Goal: Information Seeking & Learning: Learn about a topic

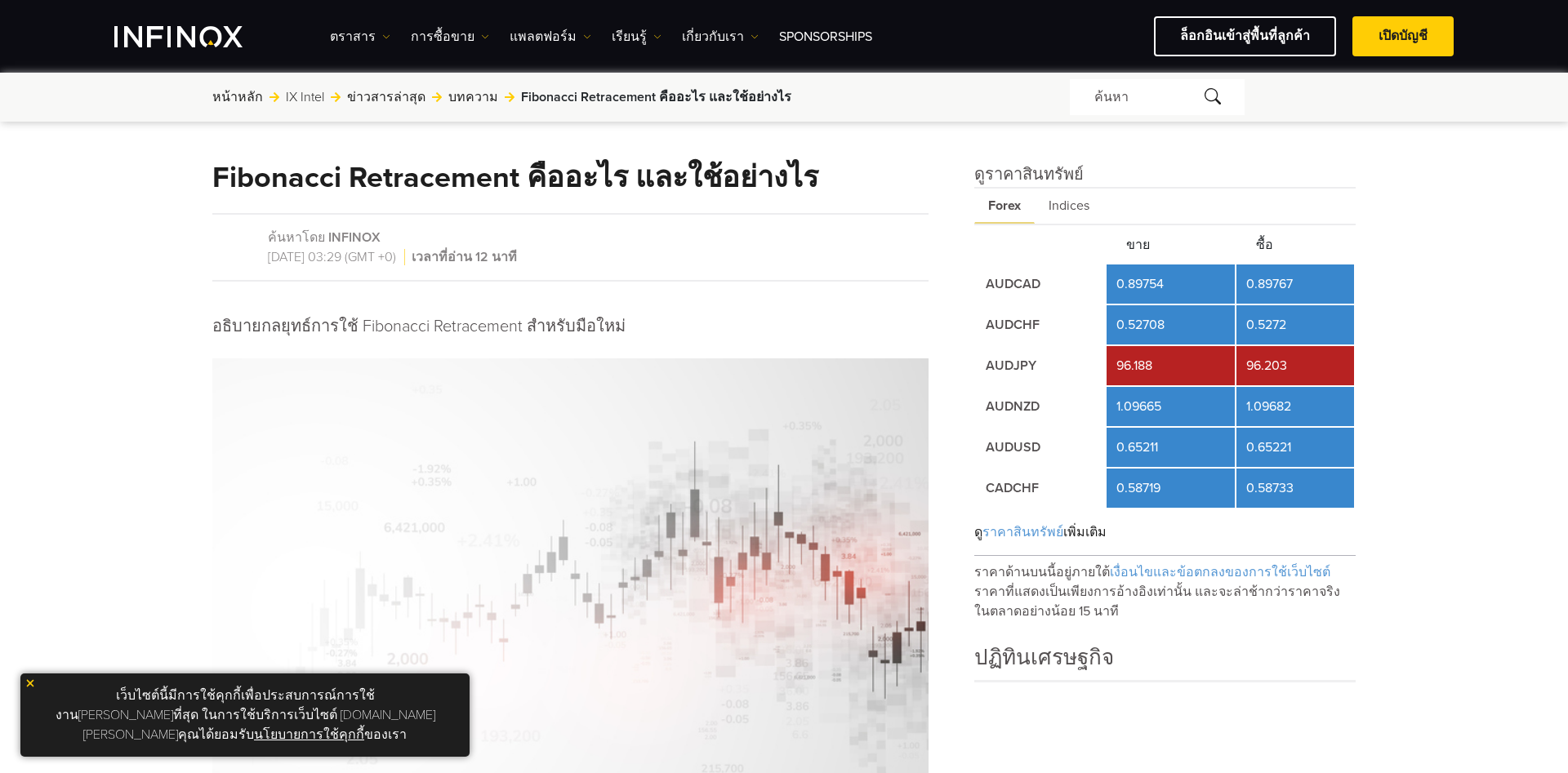
scroll to position [651, 0]
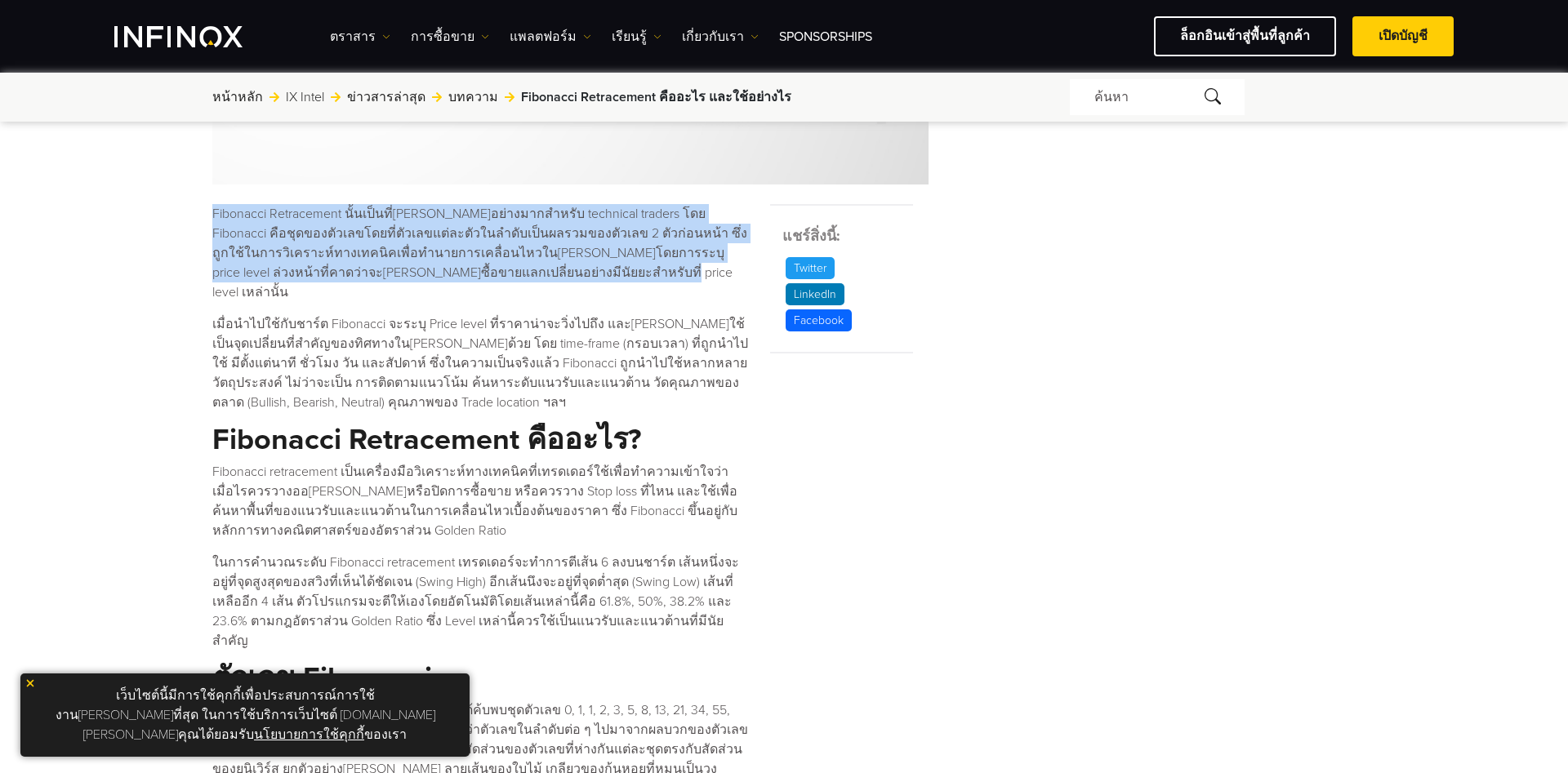
drag, startPoint x: 0, startPoint y: 0, endPoint x: 536, endPoint y: 281, distance: 605.2
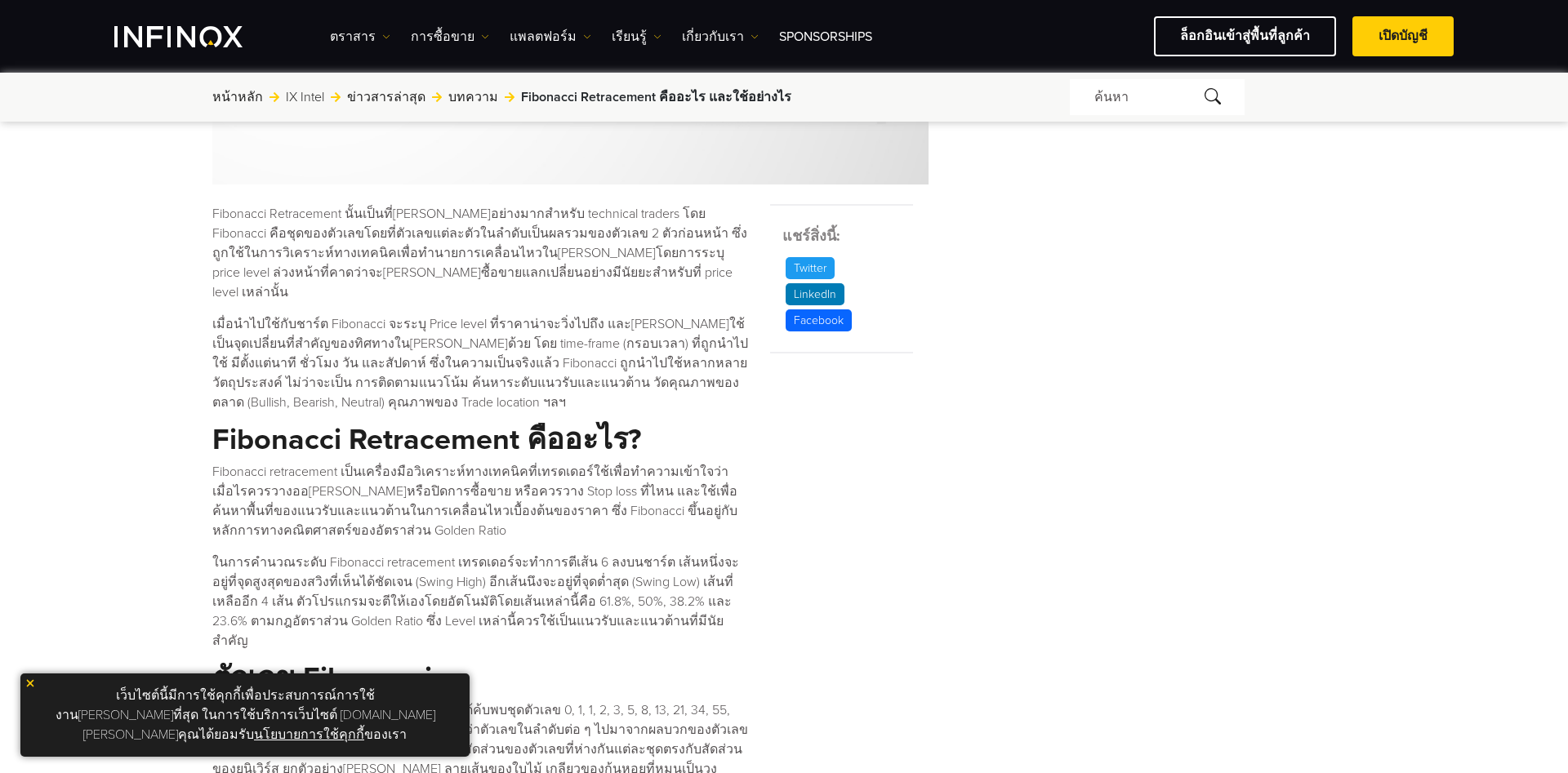
click at [536, 281] on p "Fibonacci Retracement นั้นเป็นที่[PERSON_NAME]อย่างมากสำหรับ technical traders …" at bounding box center [481, 253] width 537 height 98
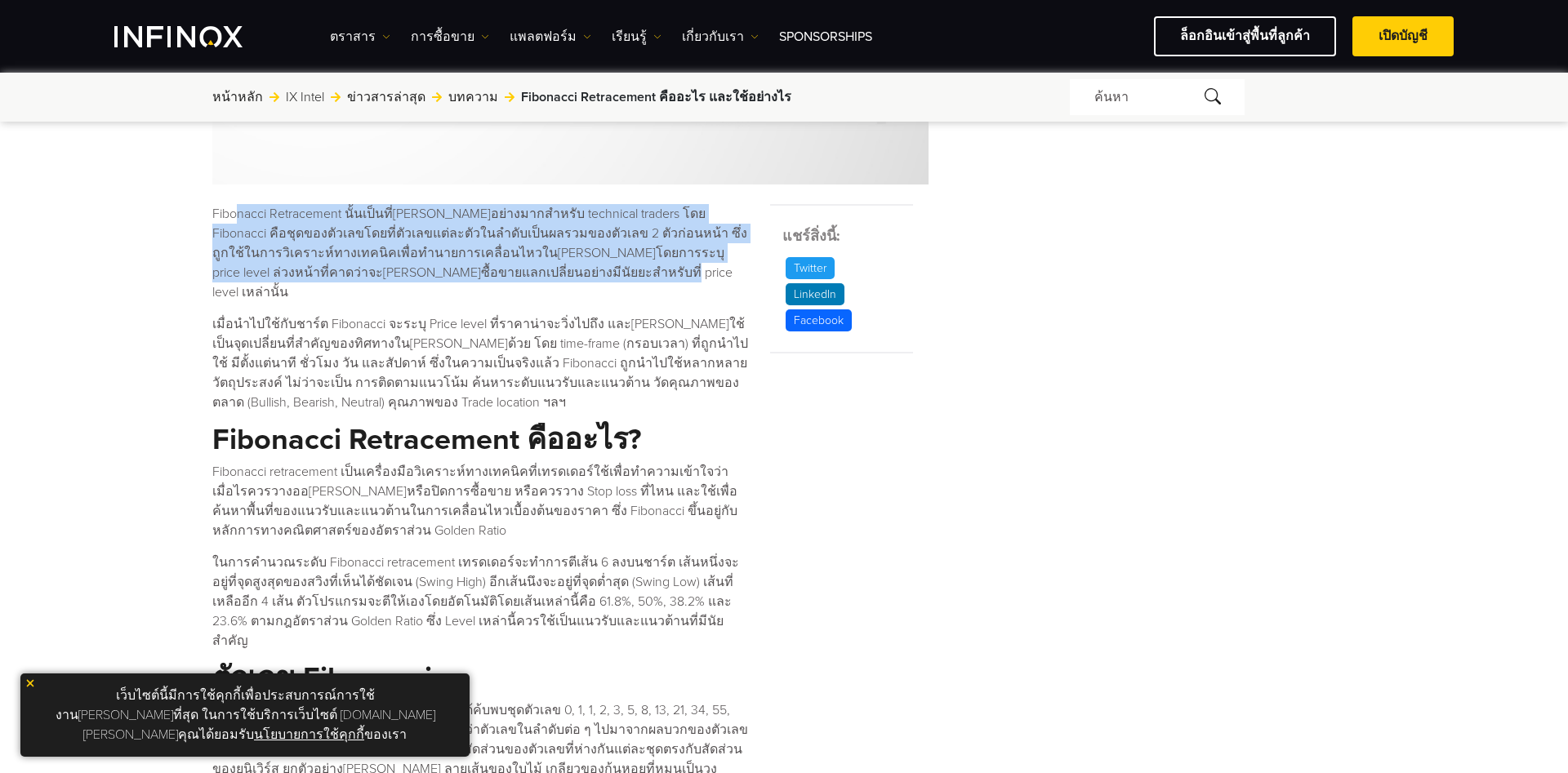
drag, startPoint x: 534, startPoint y: 281, endPoint x: 234, endPoint y: 219, distance: 306.3
click at [234, 219] on p "Fibonacci Retracement นั้นเป็นที่[PERSON_NAME]อย่างมากสำหรับ technical traders …" at bounding box center [481, 253] width 537 height 98
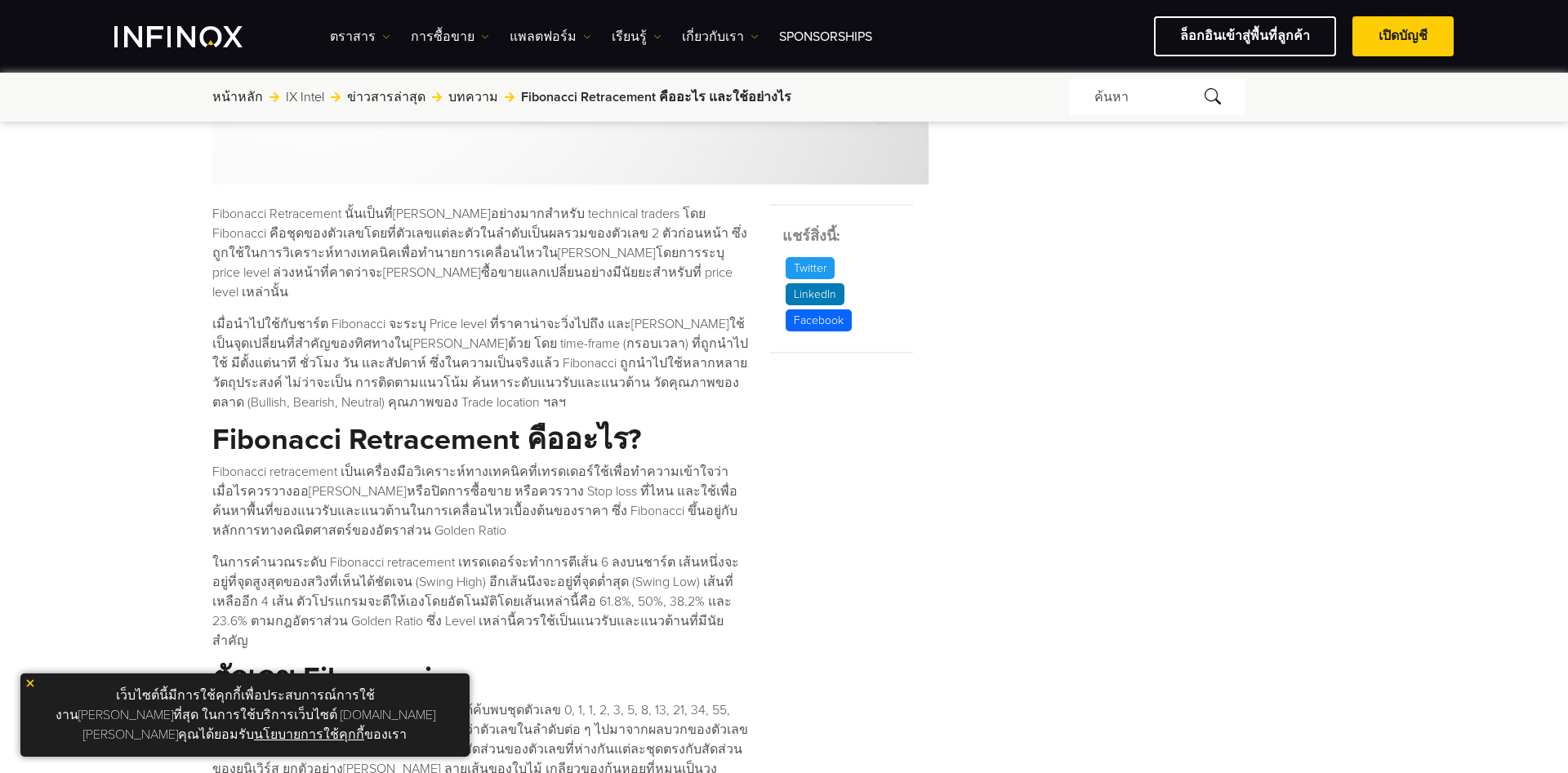
click at [234, 219] on p "Fibonacci Retracement นั้นเป็นที่[PERSON_NAME]อย่างมากสำหรับ technical traders …" at bounding box center [481, 253] width 537 height 98
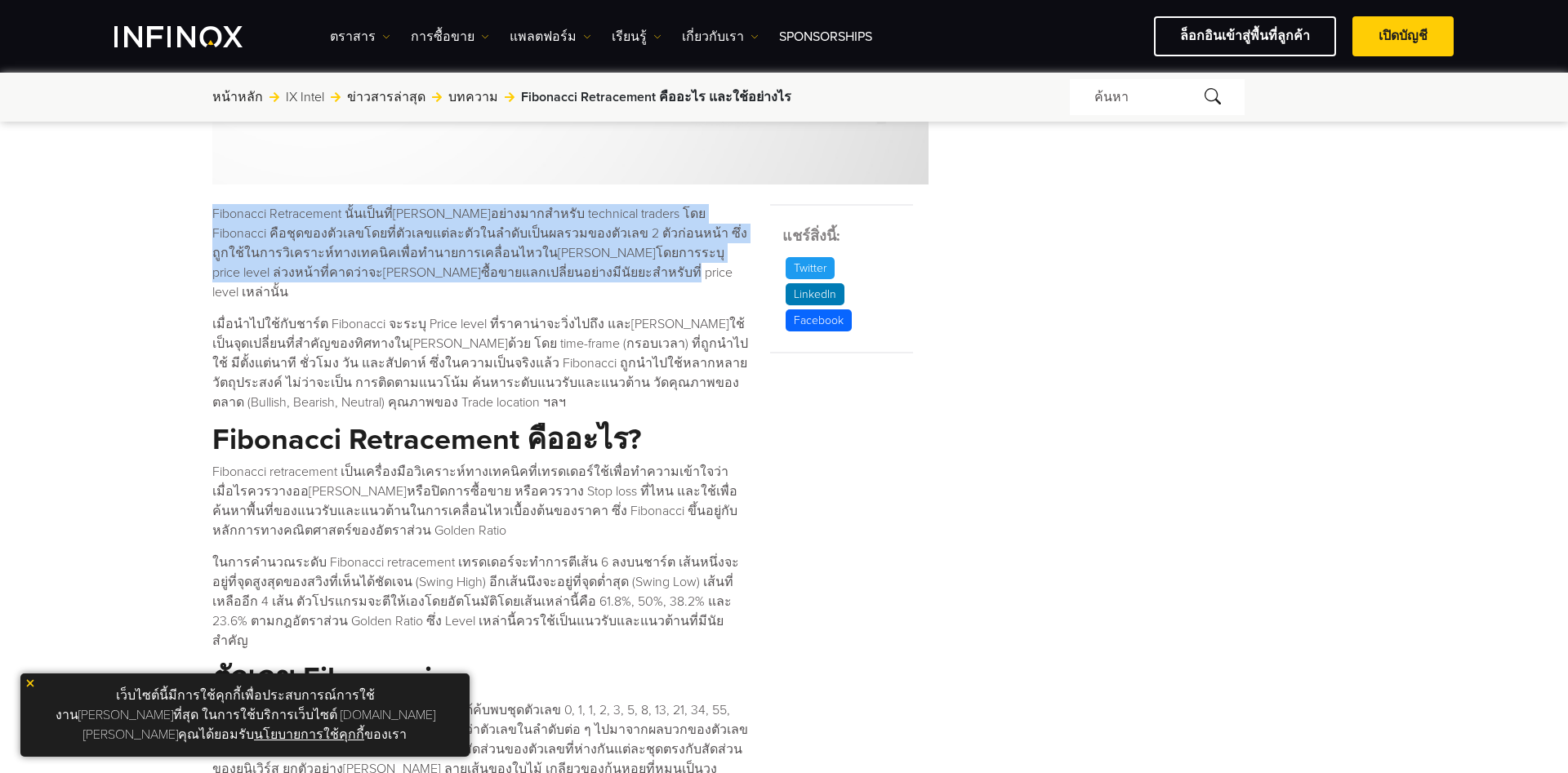
drag, startPoint x: 192, startPoint y: 219, endPoint x: 494, endPoint y: 279, distance: 307.9
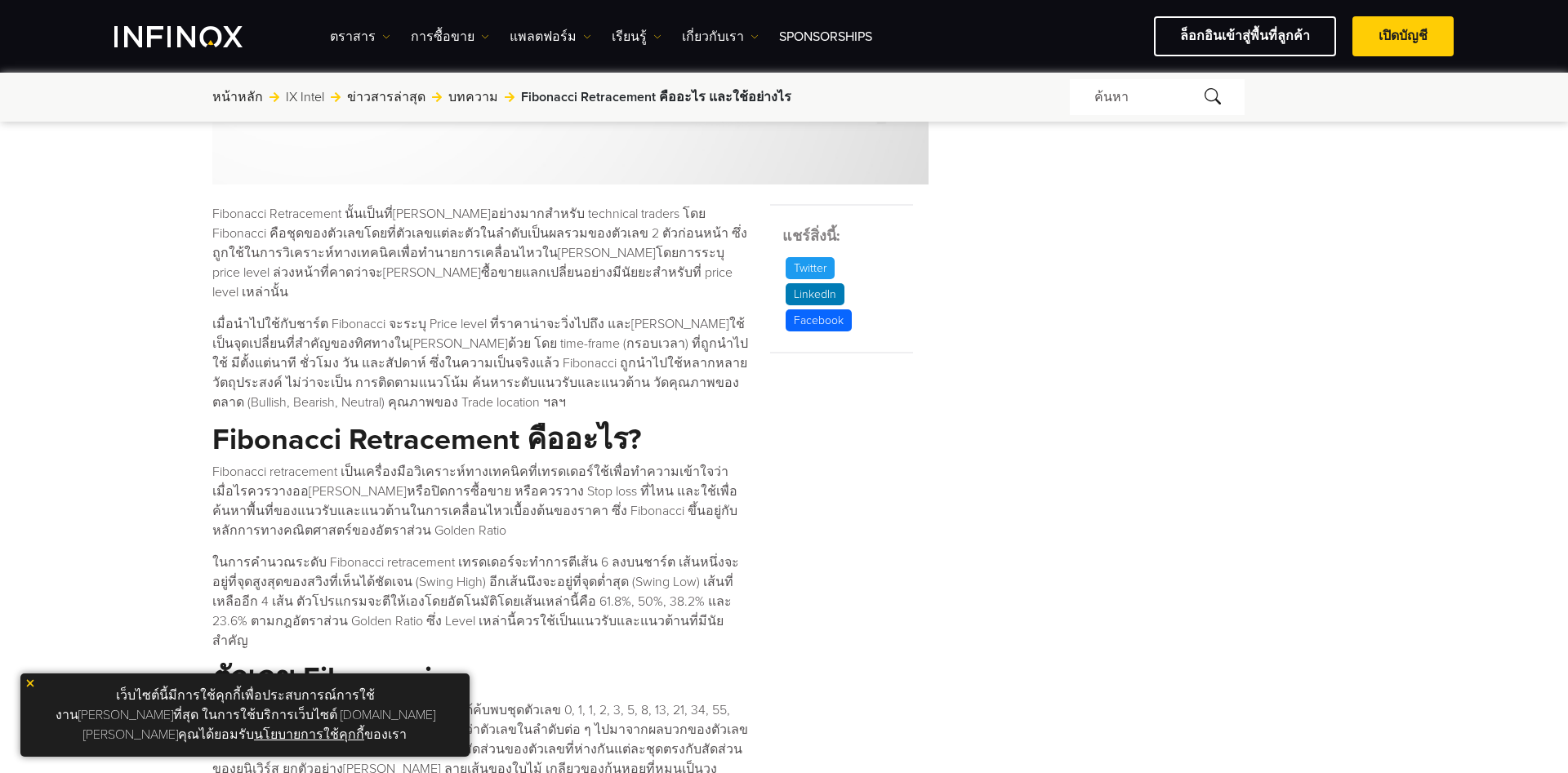
click at [494, 279] on p "Fibonacci Retracement นั้นเป็นที่[PERSON_NAME]อย่างมากสำหรับ technical traders …" at bounding box center [481, 253] width 537 height 98
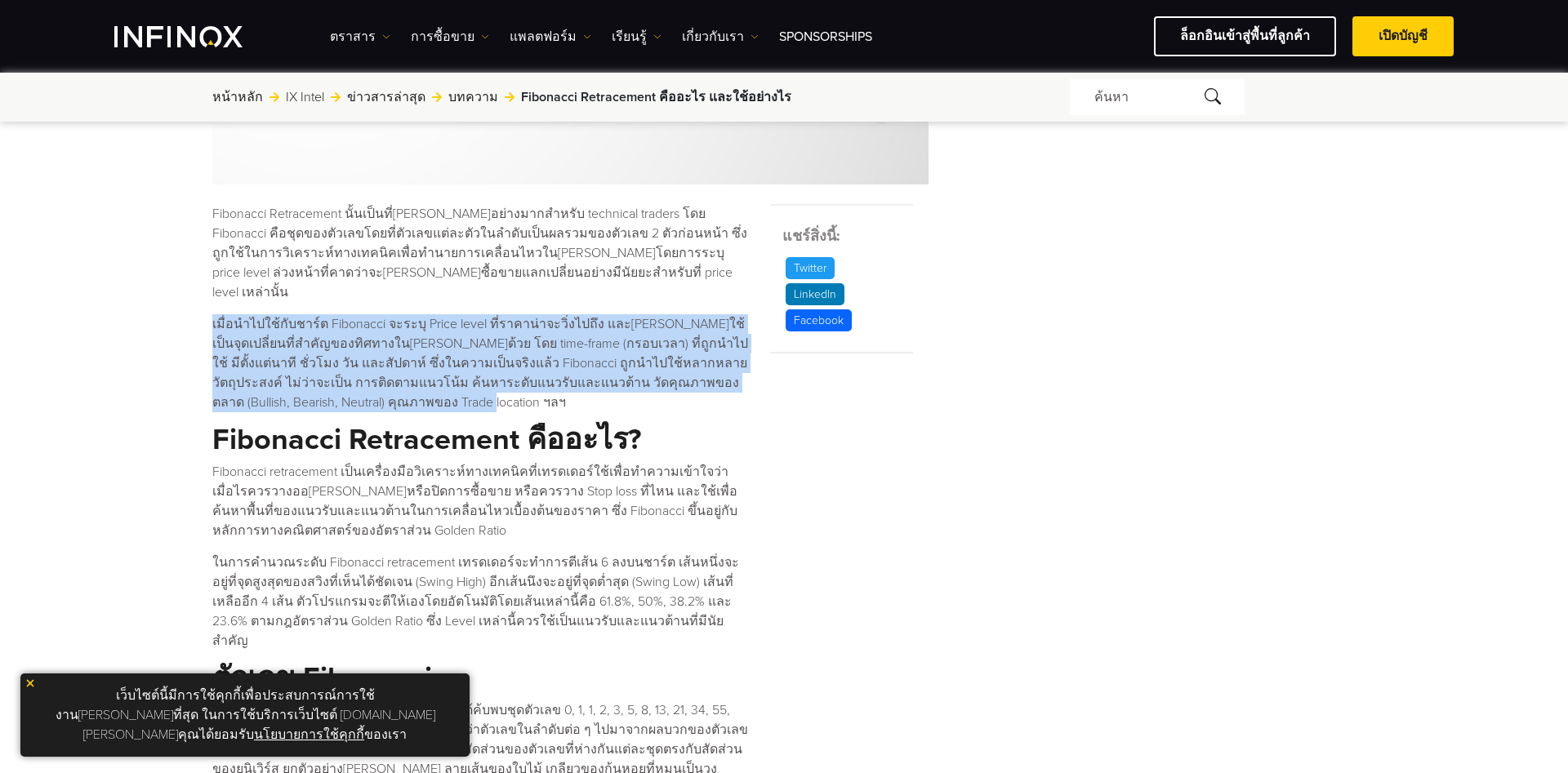
drag, startPoint x: 208, startPoint y: 297, endPoint x: 446, endPoint y: 375, distance: 250.5
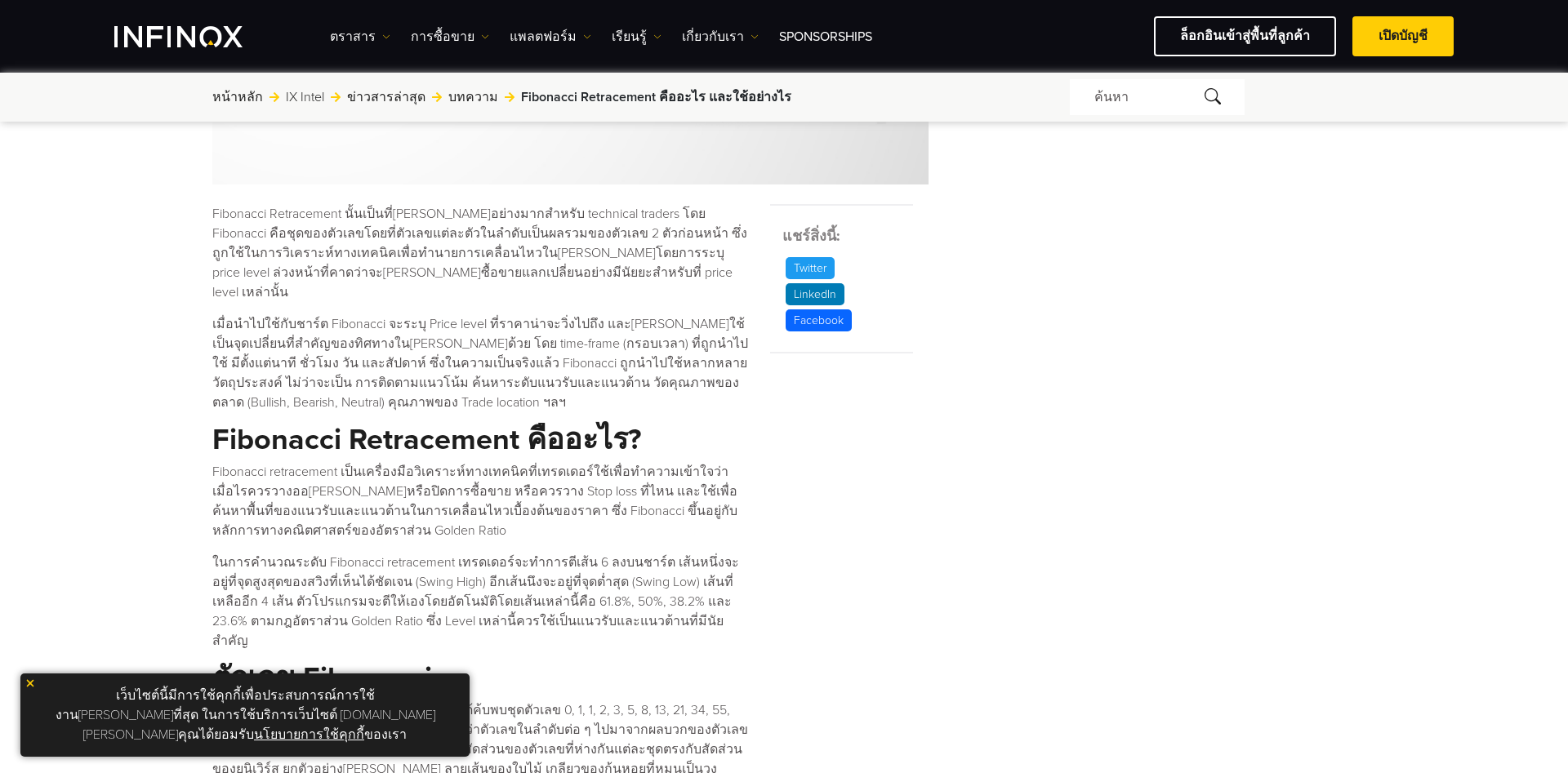
click at [446, 375] on p "เมื่อนำไปใช้กับชาร์ต Fibonacci จะระบุ Price level ที่ราคาน่าจะวิ่งไปถึง และ[PER…" at bounding box center [481, 363] width 537 height 98
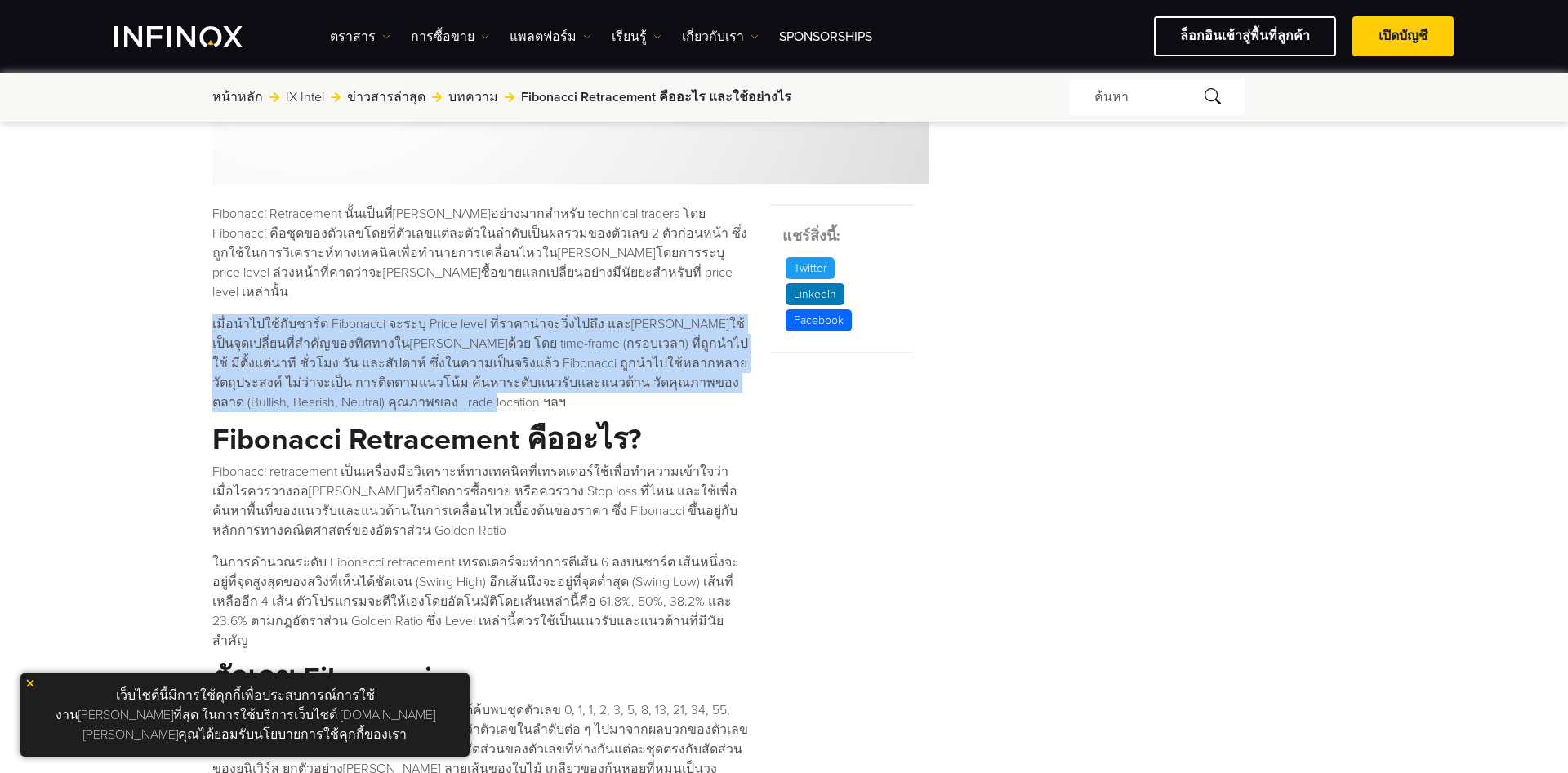
drag, startPoint x: 450, startPoint y: 377, endPoint x: 191, endPoint y: 300, distance: 270.2
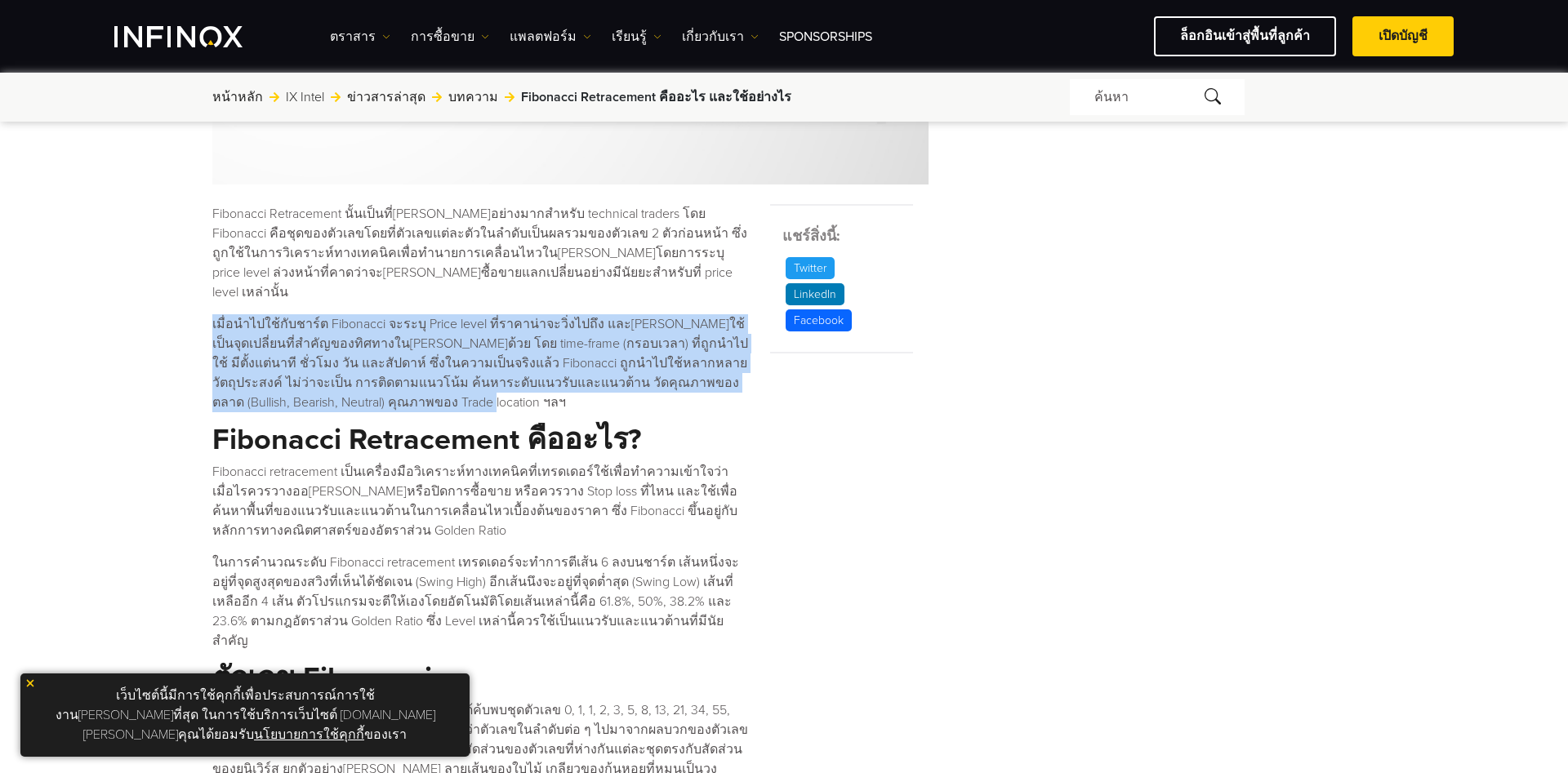
drag, startPoint x: 188, startPoint y: 296, endPoint x: 420, endPoint y: 379, distance: 246.4
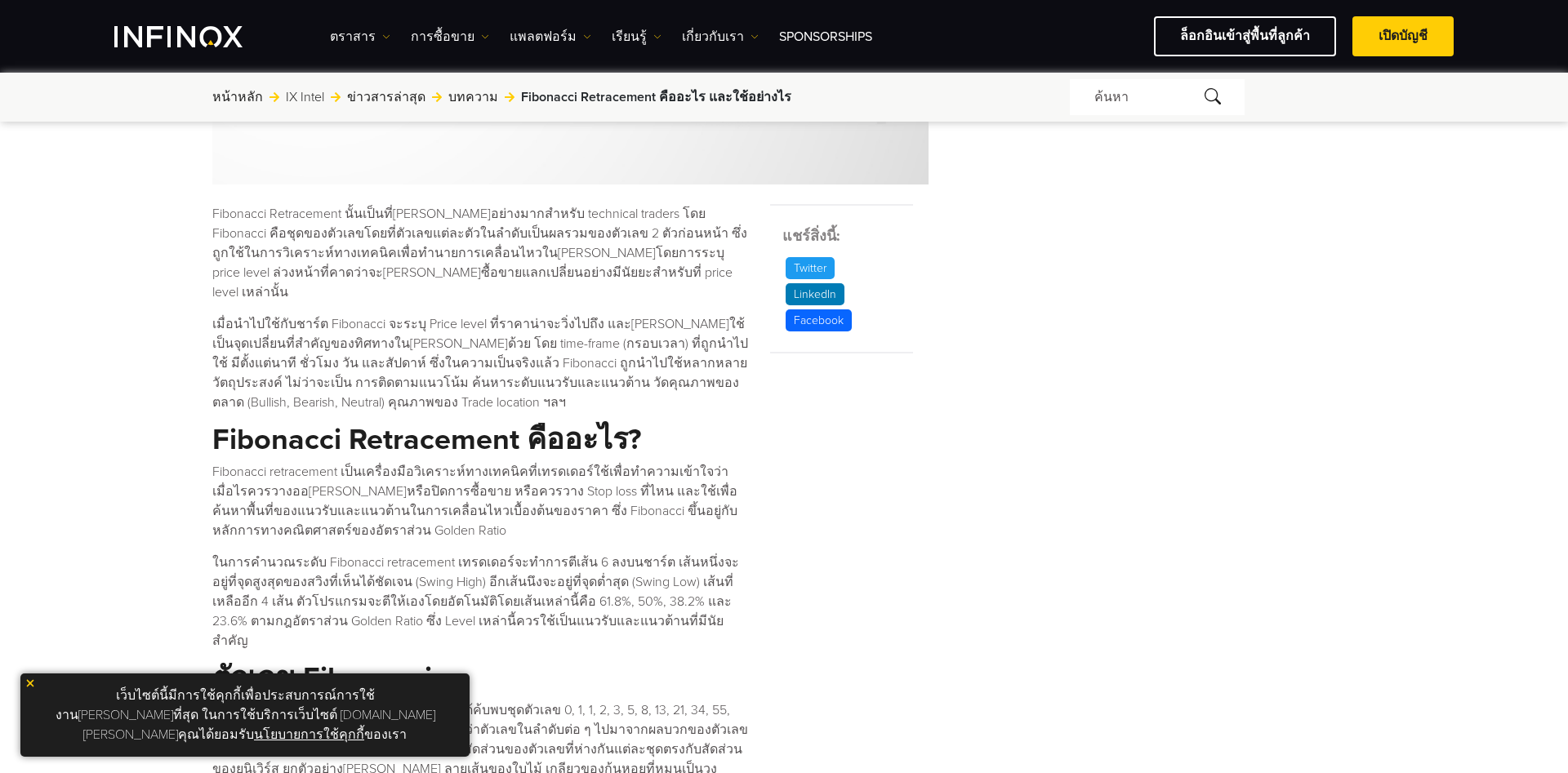
click at [420, 379] on p "เมื่อนำไปใช้กับชาร์ต Fibonacci จะระบุ Price level ที่ราคาน่าจะวิ่งไปถึง และ[PER…" at bounding box center [481, 363] width 537 height 98
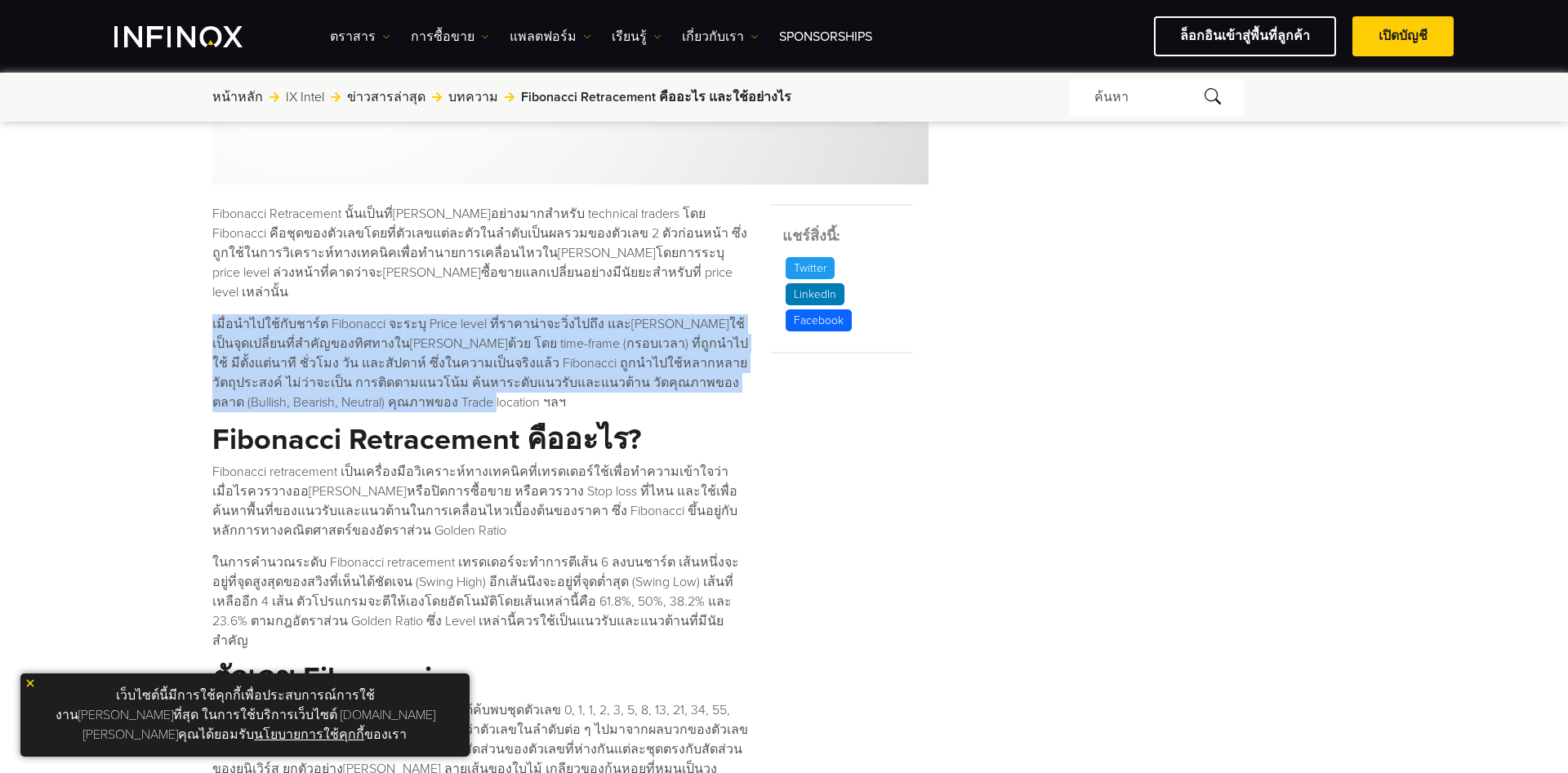
drag, startPoint x: 420, startPoint y: 379, endPoint x: 193, endPoint y: 291, distance: 243.5
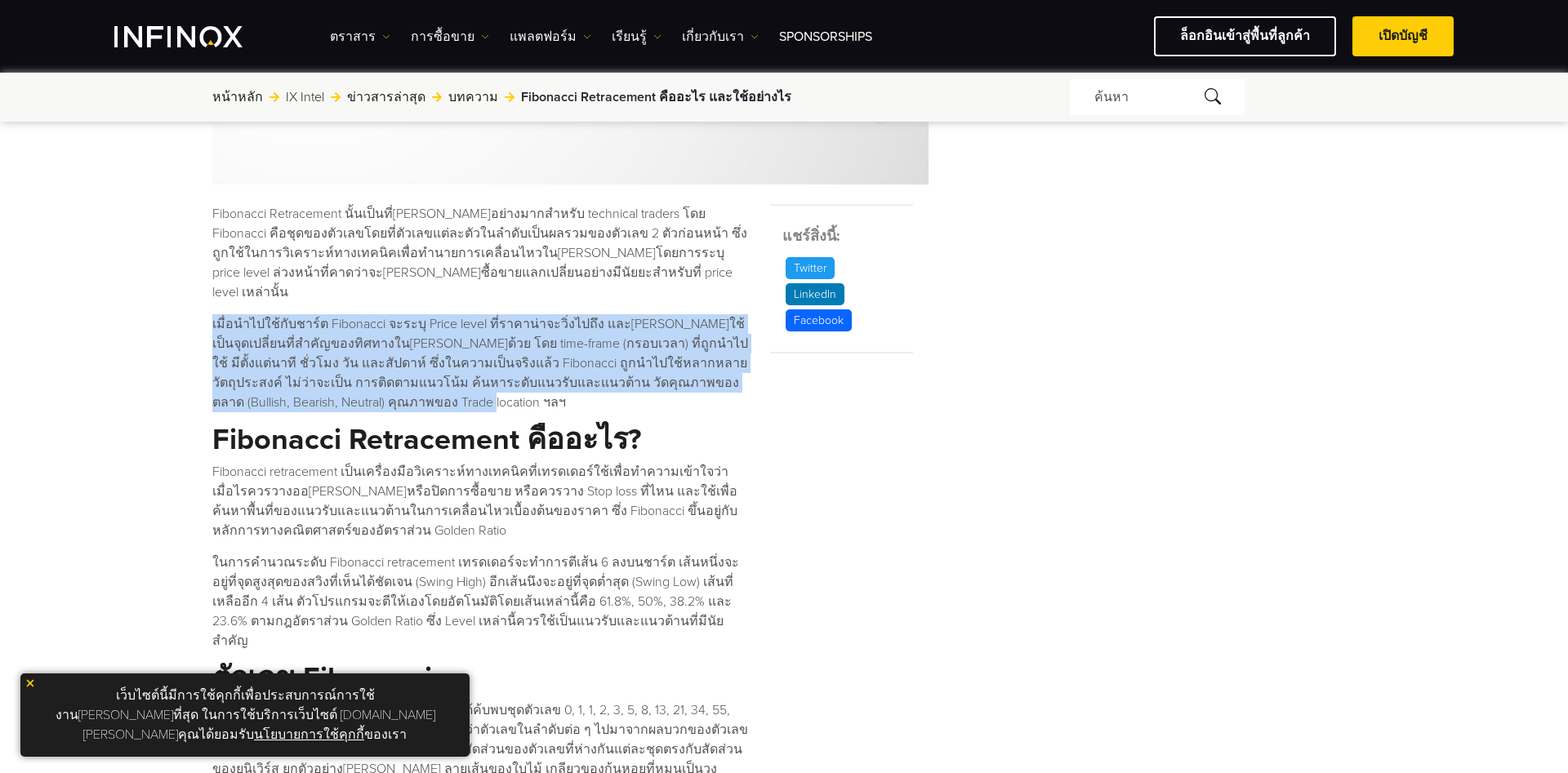
drag, startPoint x: 187, startPoint y: 294, endPoint x: 438, endPoint y: 376, distance: 264.1
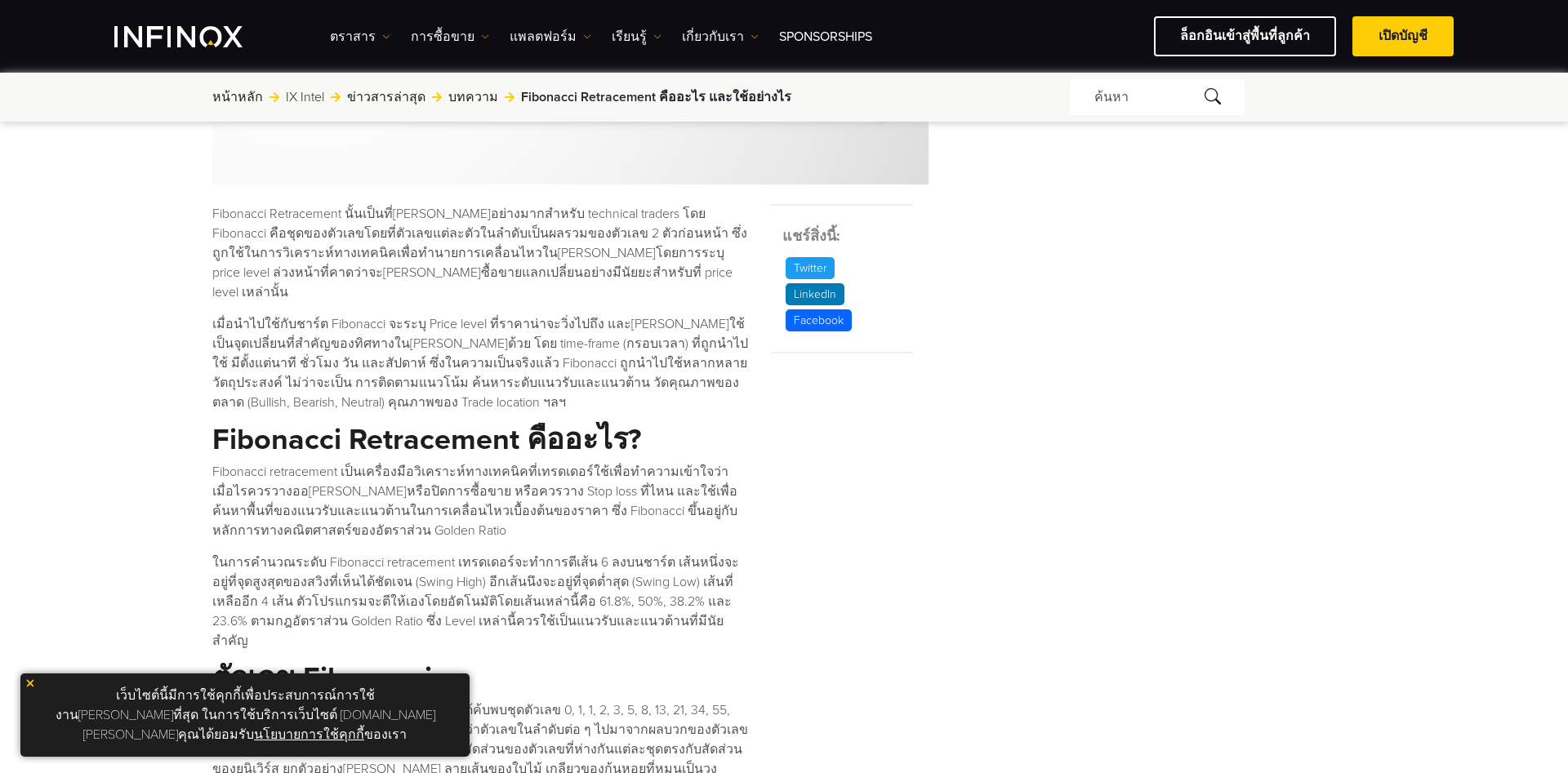
click at [438, 376] on p "เมื่อนำไปใช้กับชาร์ต Fibonacci จะระบุ Price level ที่ราคาน่าจะวิ่งไปถึง และ[PER…" at bounding box center [481, 363] width 537 height 98
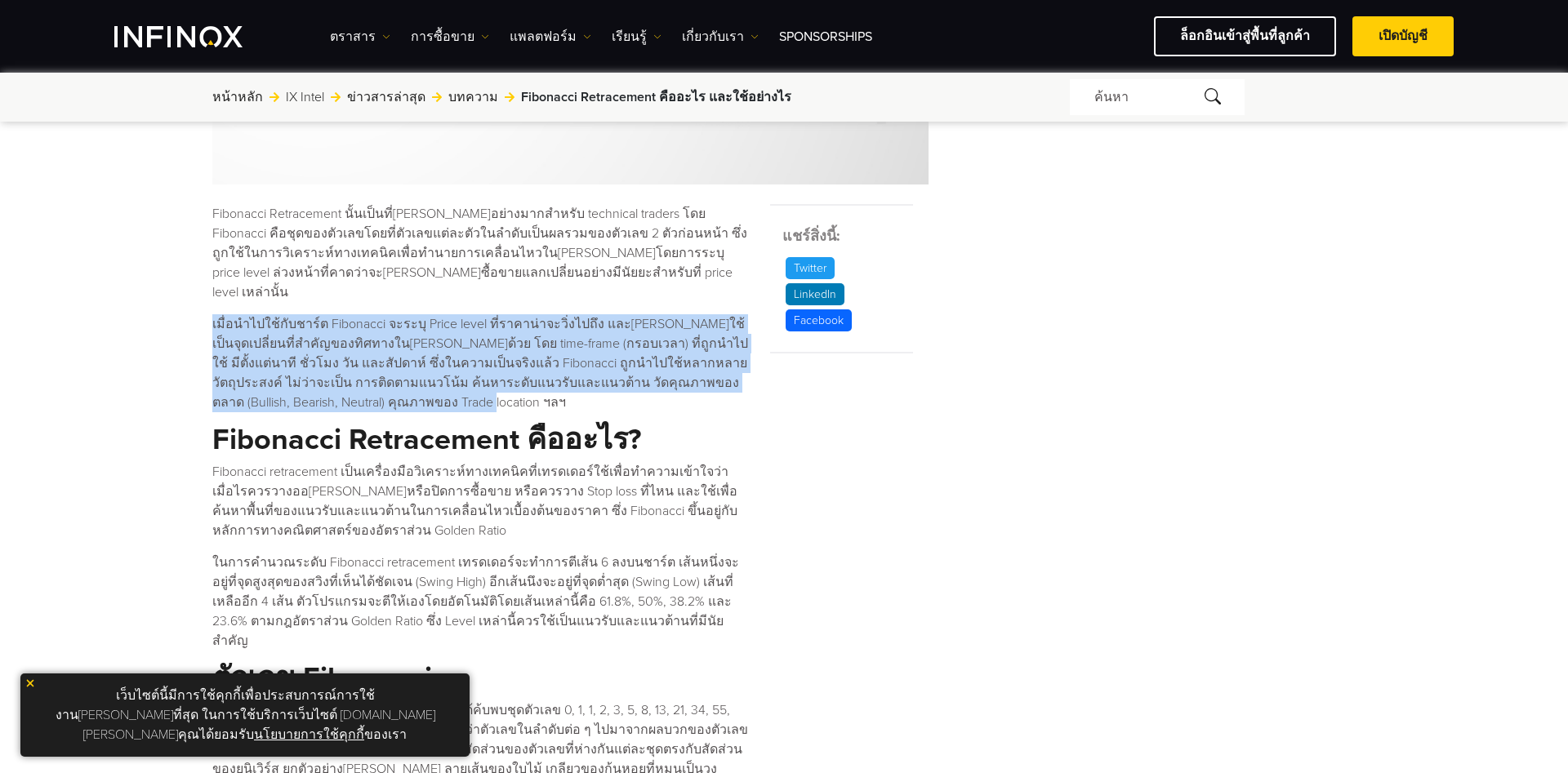
drag, startPoint x: 424, startPoint y: 380, endPoint x: 192, endPoint y: 293, distance: 247.8
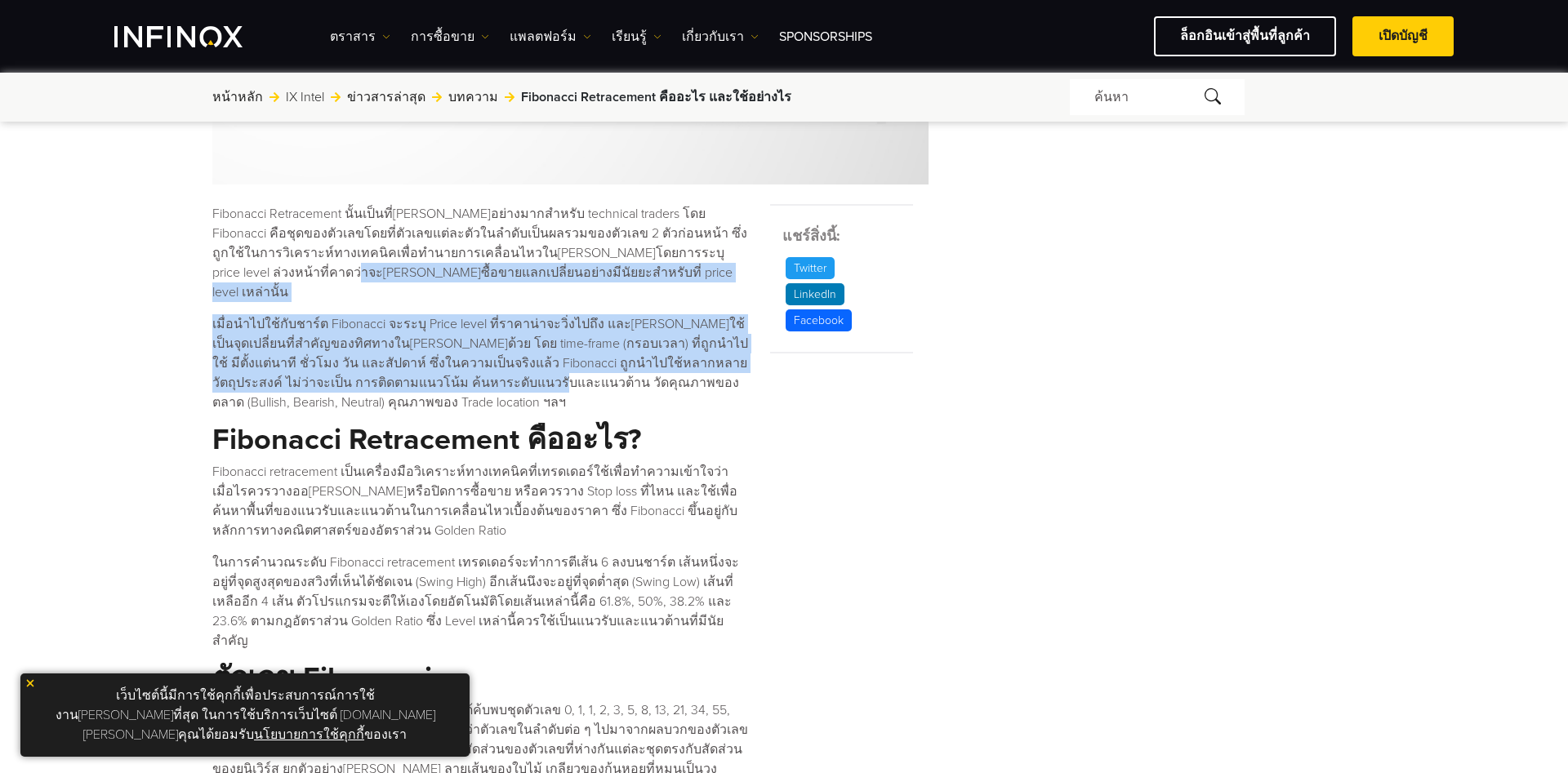
drag, startPoint x: 153, startPoint y: 288, endPoint x: 461, endPoint y: 371, distance: 319.0
click at [461, 371] on p "เมื่อนำไปใช้กับชาร์ต Fibonacci จะระบุ Price level ที่ราคาน่าจะวิ่งไปถึง และ[PER…" at bounding box center [481, 363] width 537 height 98
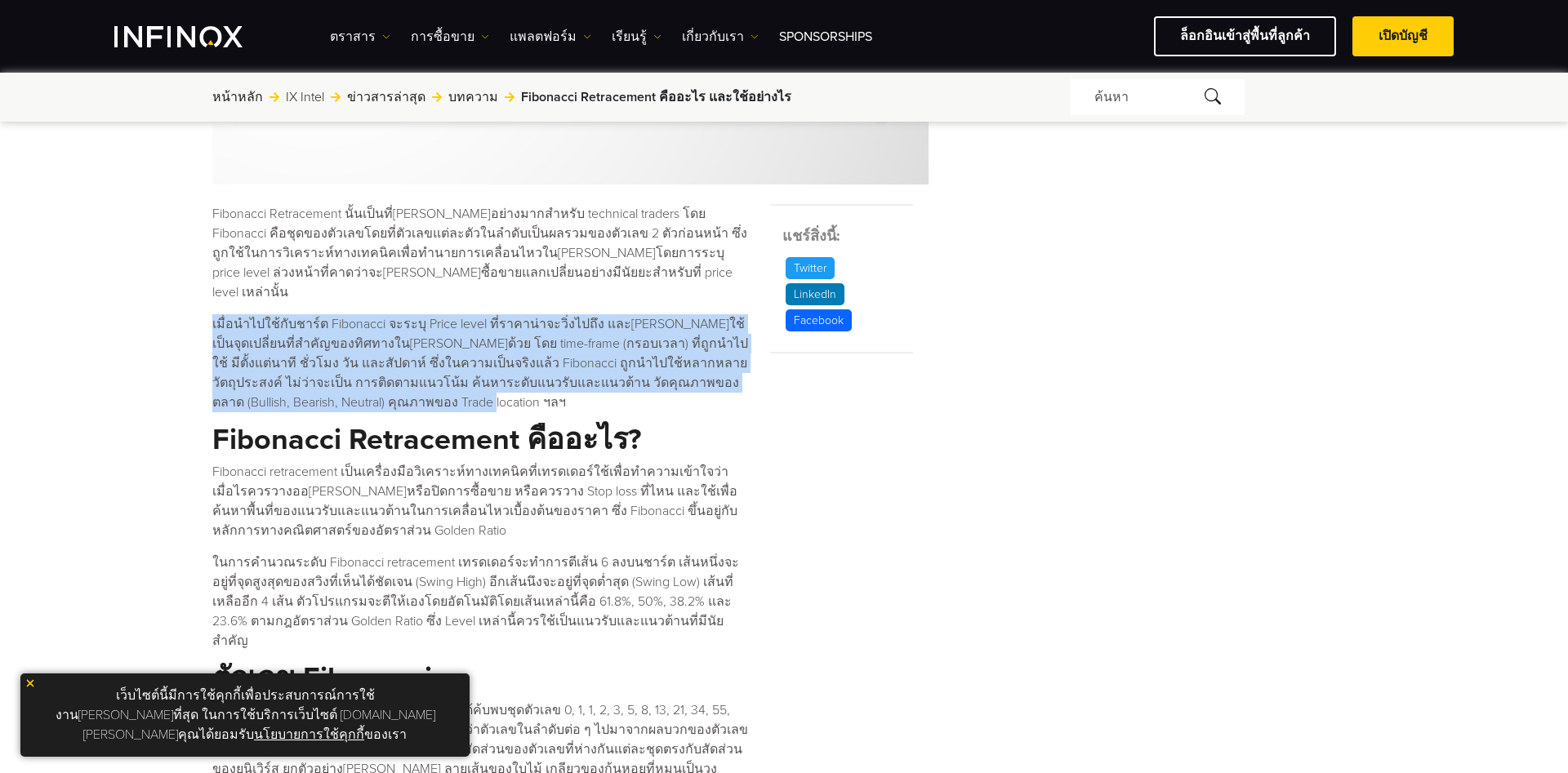
drag, startPoint x: 460, startPoint y: 393, endPoint x: 194, endPoint y: 297, distance: 282.8
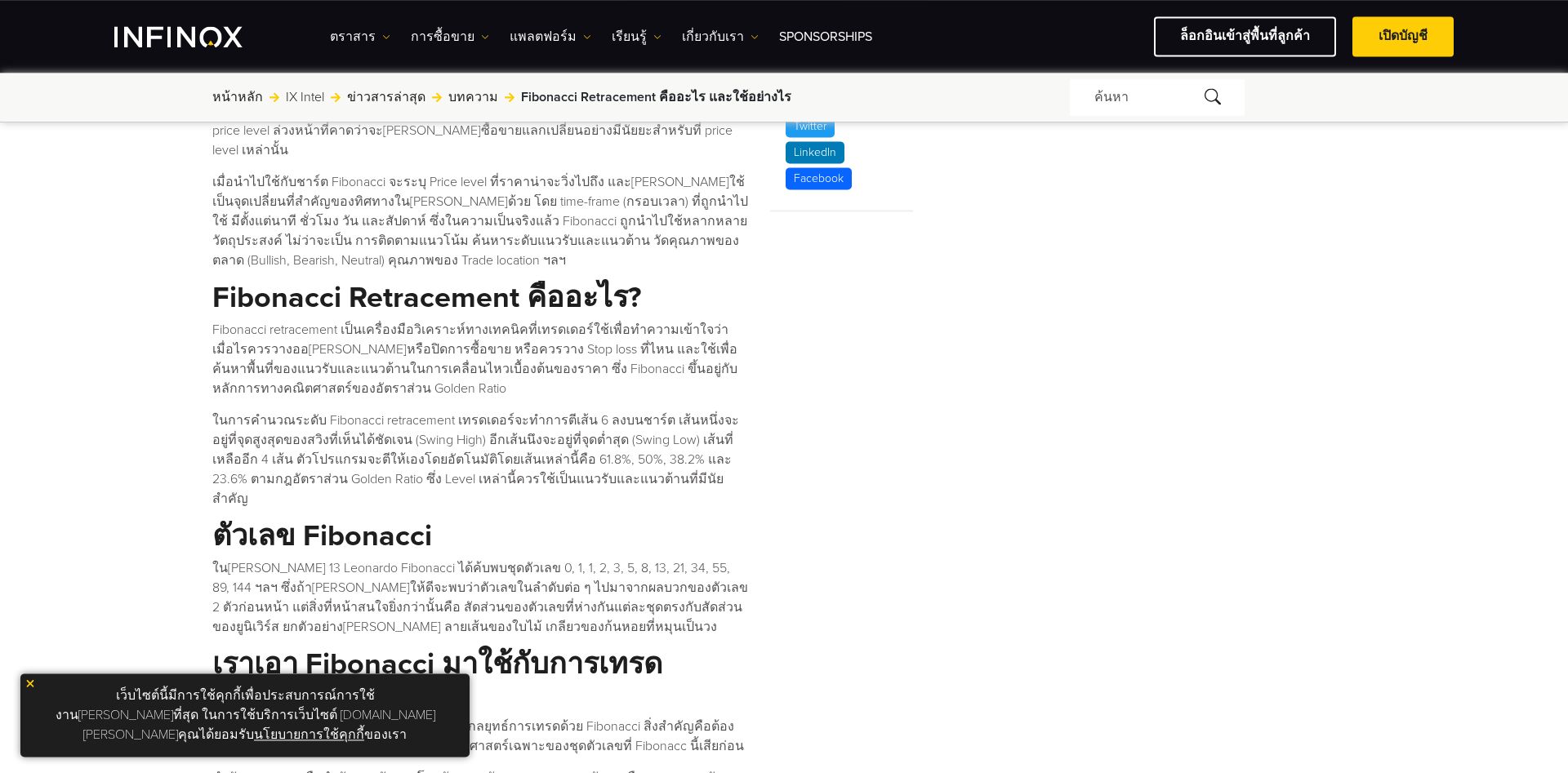
scroll to position [838, 0]
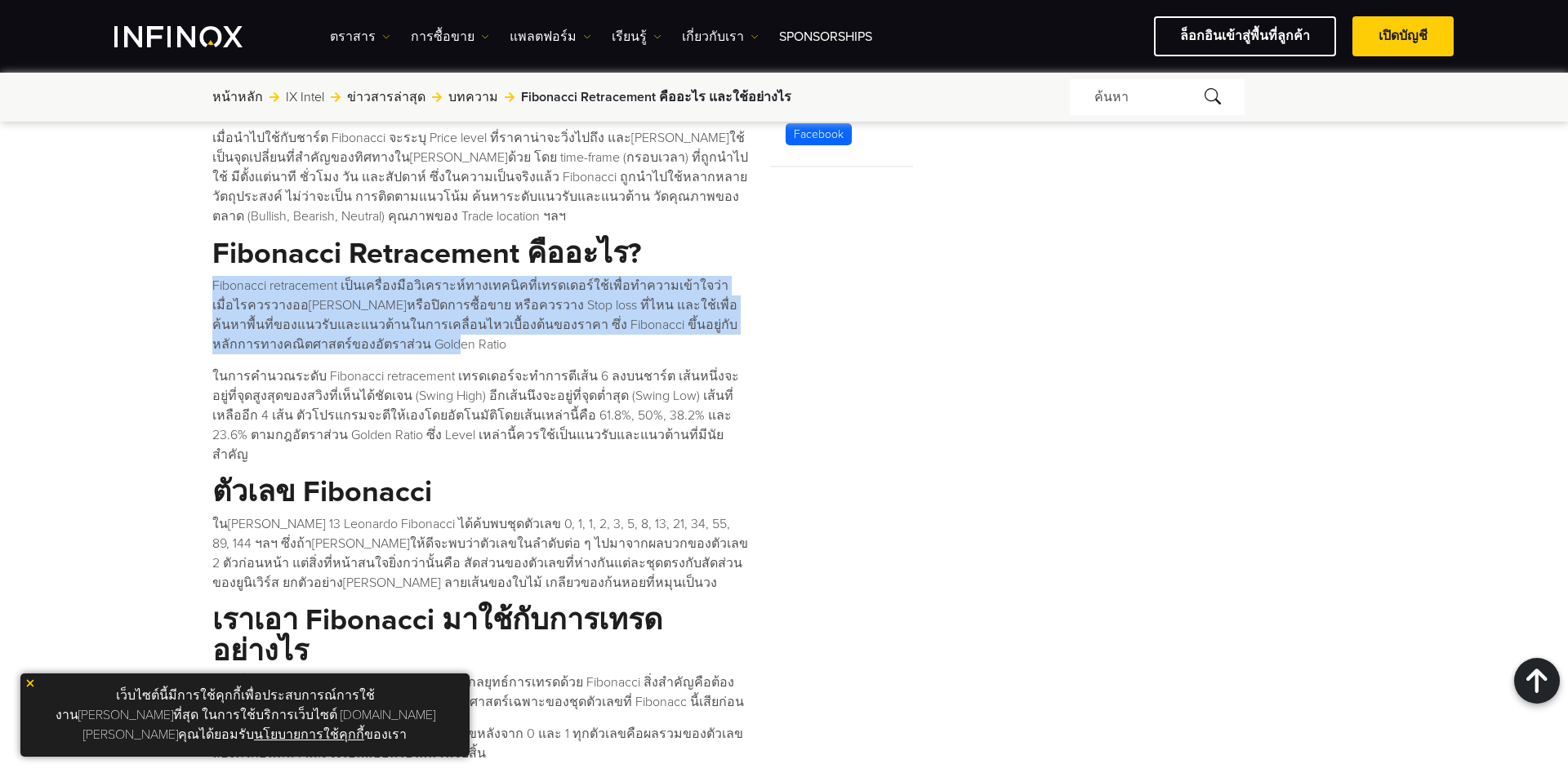
drag, startPoint x: 201, startPoint y: 263, endPoint x: 365, endPoint y: 330, distance: 177.2
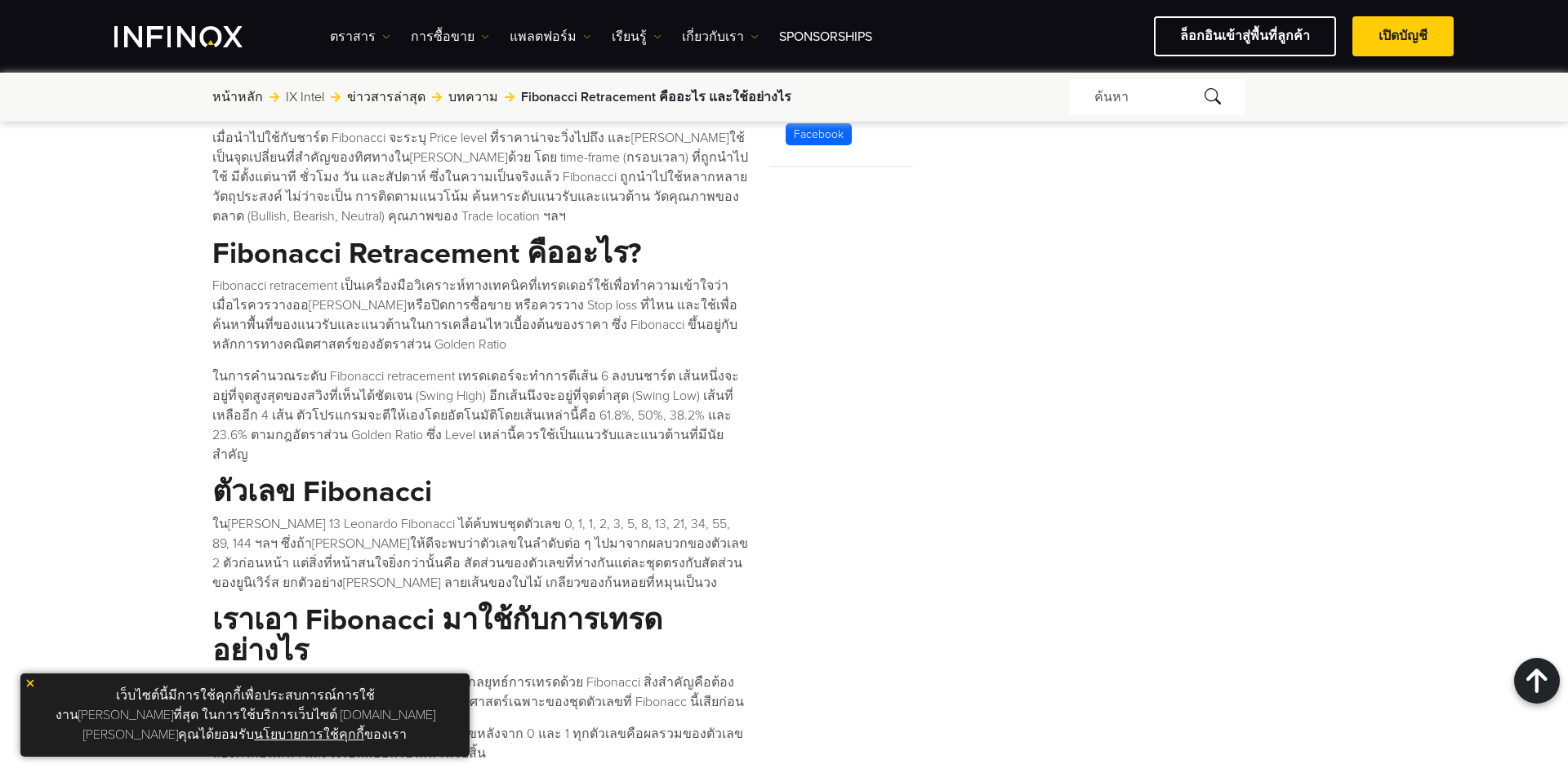
click at [365, 330] on p "Fibonacci retracement เป็นเครื่องมือวิเคราะห์ทางเทคนิคที่เทรดเดอร์ใช้เพื่อทำควา…" at bounding box center [481, 315] width 537 height 79
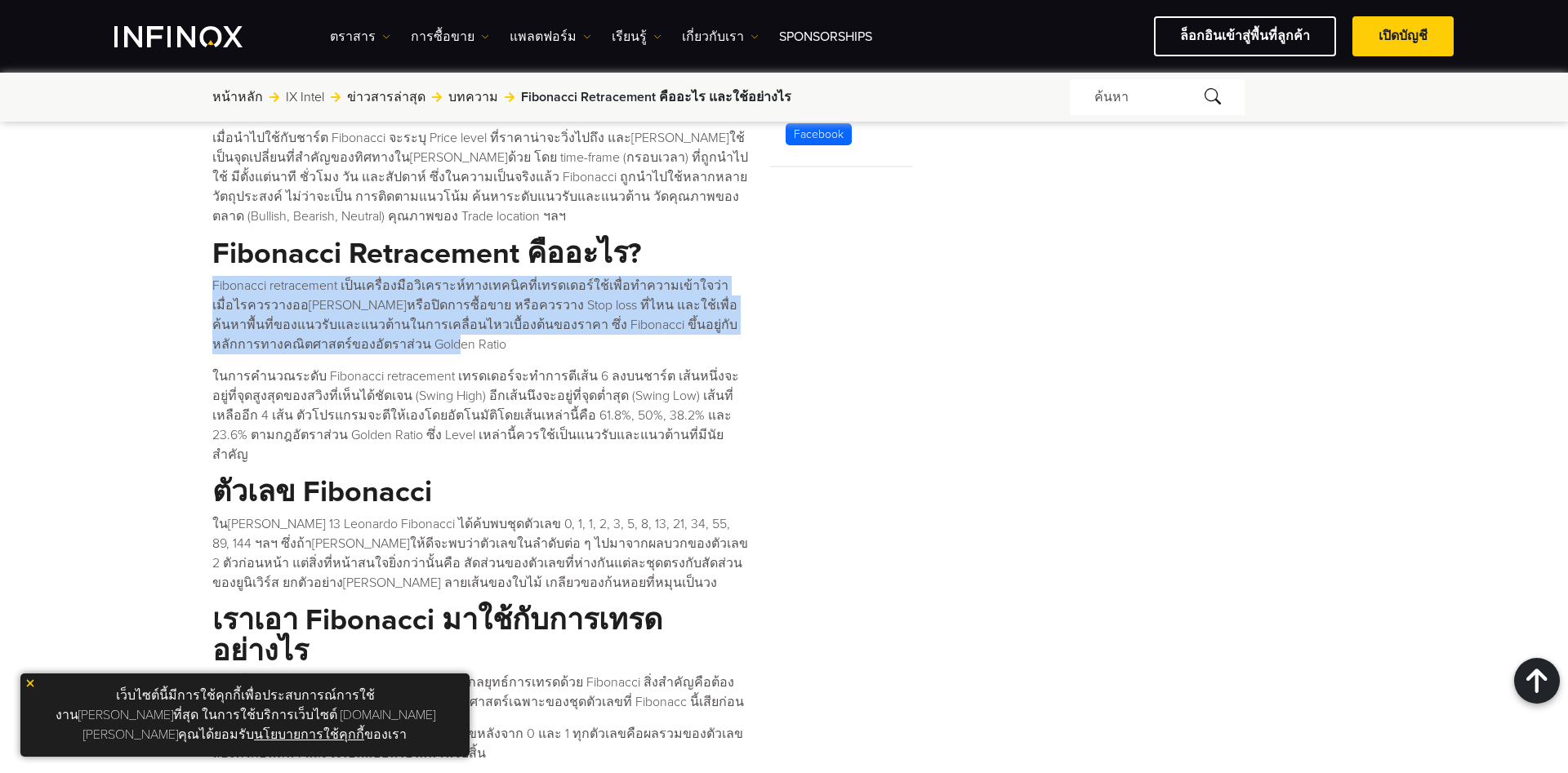
drag, startPoint x: 377, startPoint y: 330, endPoint x: 179, endPoint y: 259, distance: 210.3
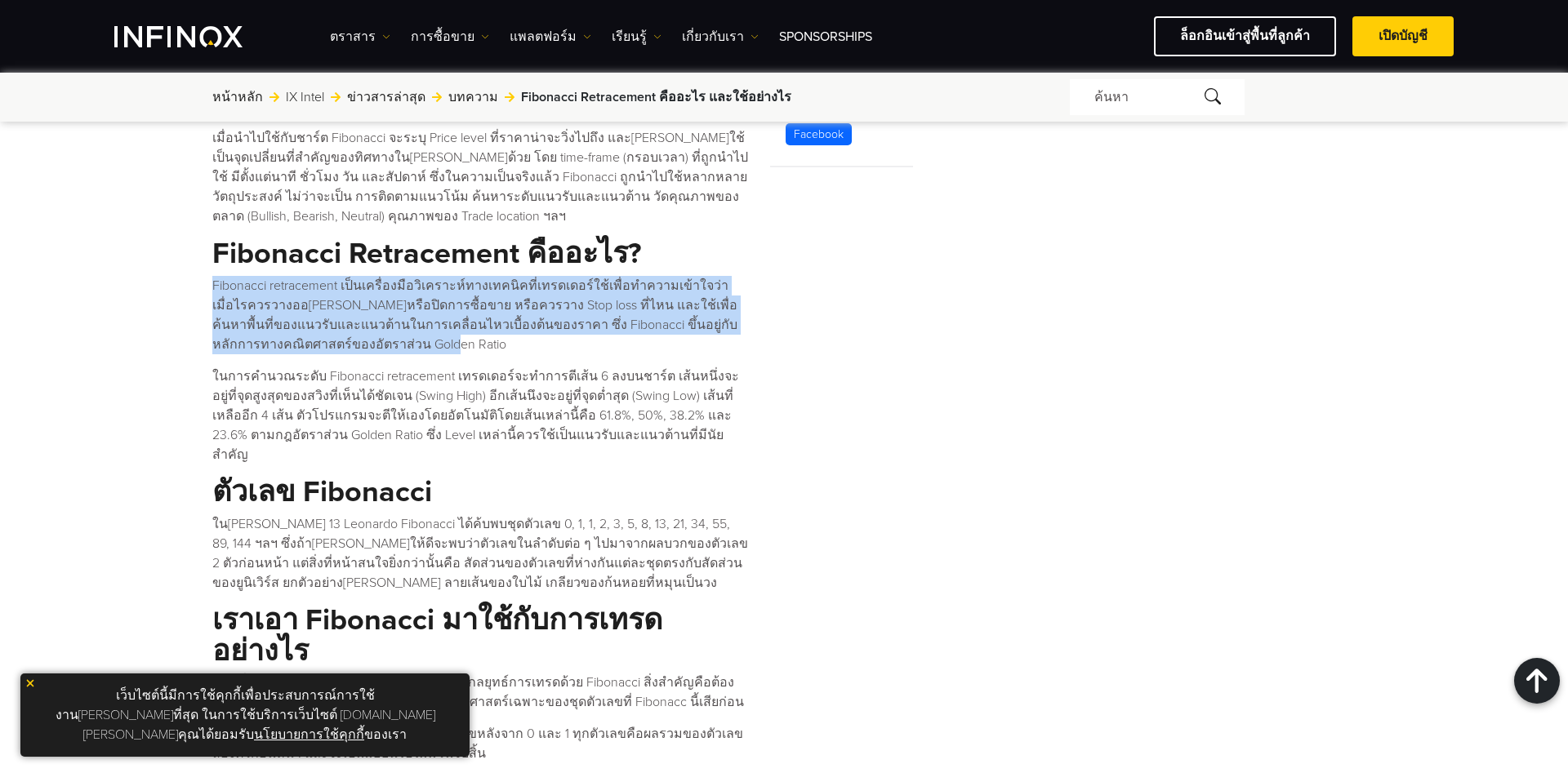
drag, startPoint x: 185, startPoint y: 259, endPoint x: 367, endPoint y: 325, distance: 193.6
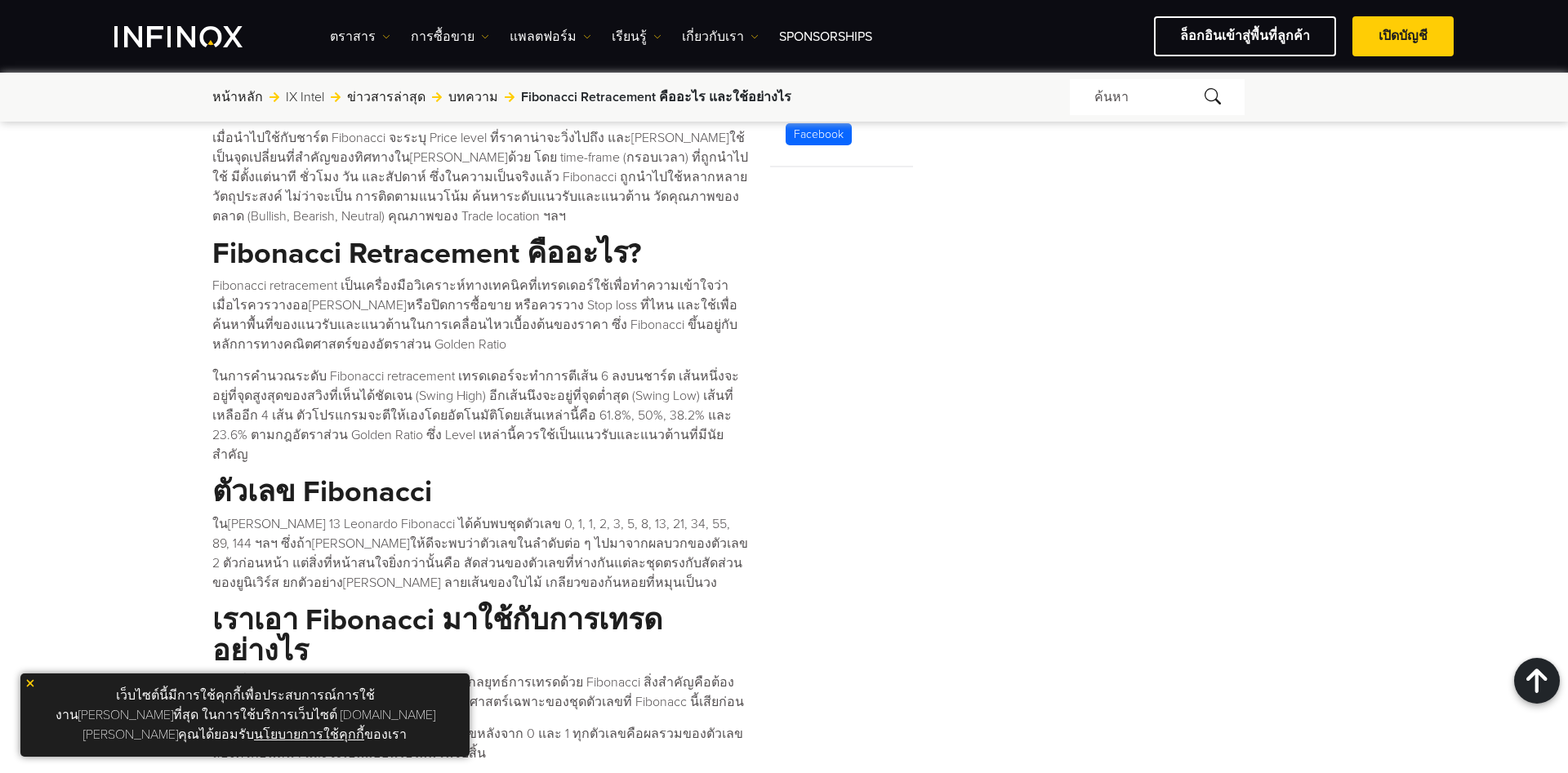
click at [367, 325] on p "Fibonacci retracement เป็นเครื่องมือวิเคราะห์ทางเทคนิคที่เทรดเดอร์ใช้เพื่อทำควา…" at bounding box center [481, 315] width 537 height 79
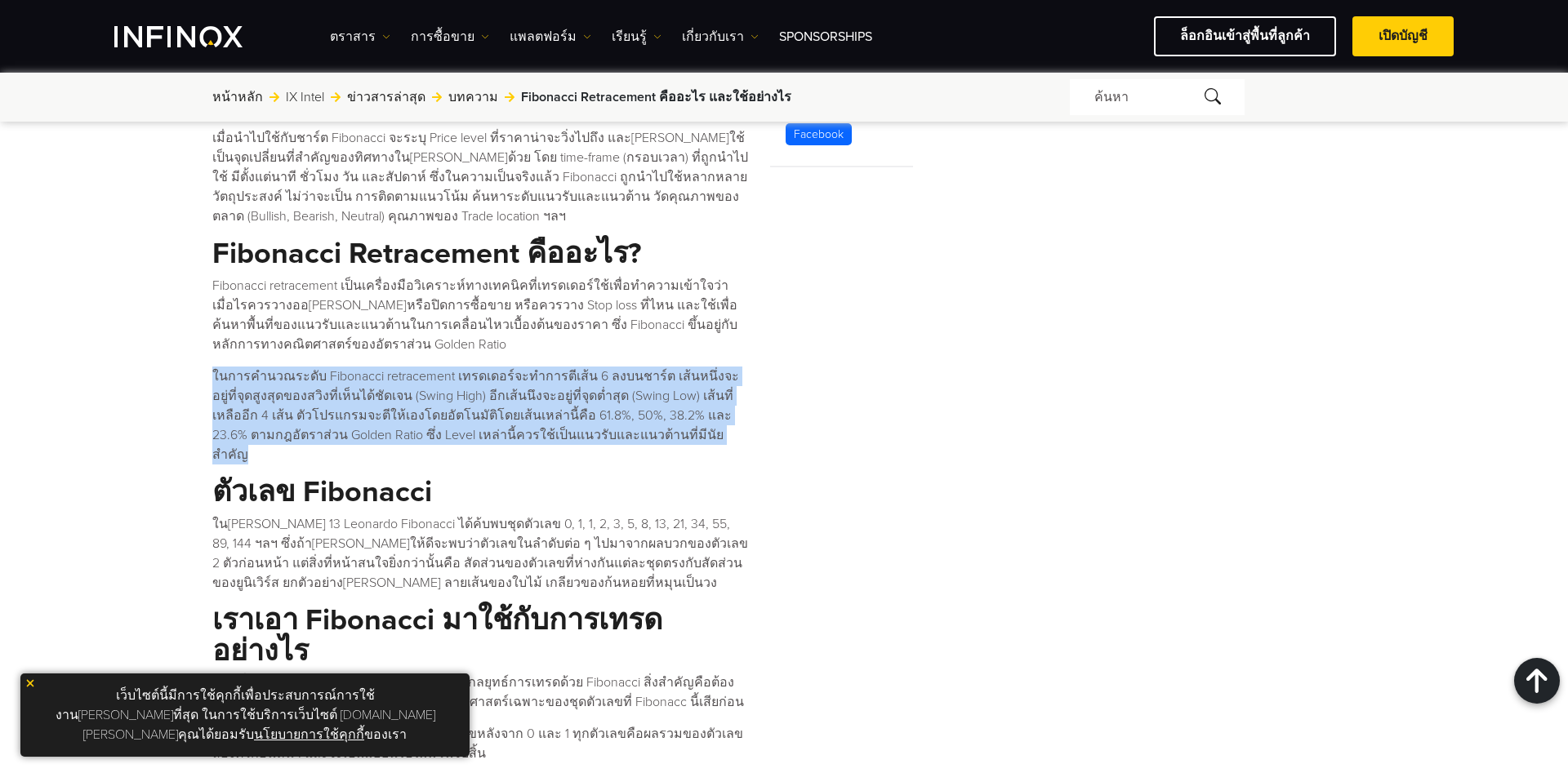
drag, startPoint x: 191, startPoint y: 360, endPoint x: 651, endPoint y: 420, distance: 463.9
click at [651, 420] on p "ในการคำนวณระดับ Fibonacci retracement เทรดเดอร์จะทำการตีเส้น 6 ลงบนชาร์ต เส้นหน…" at bounding box center [481, 416] width 537 height 98
drag, startPoint x: 673, startPoint y: 412, endPoint x: 271, endPoint y: 357, distance: 405.7
click at [271, 367] on p "ในการคำนวณระดับ Fibonacci retracement เทรดเดอร์จะทำการตีเส้น 6 ลงบนชาร์ต เส้นหน…" at bounding box center [481, 416] width 537 height 98
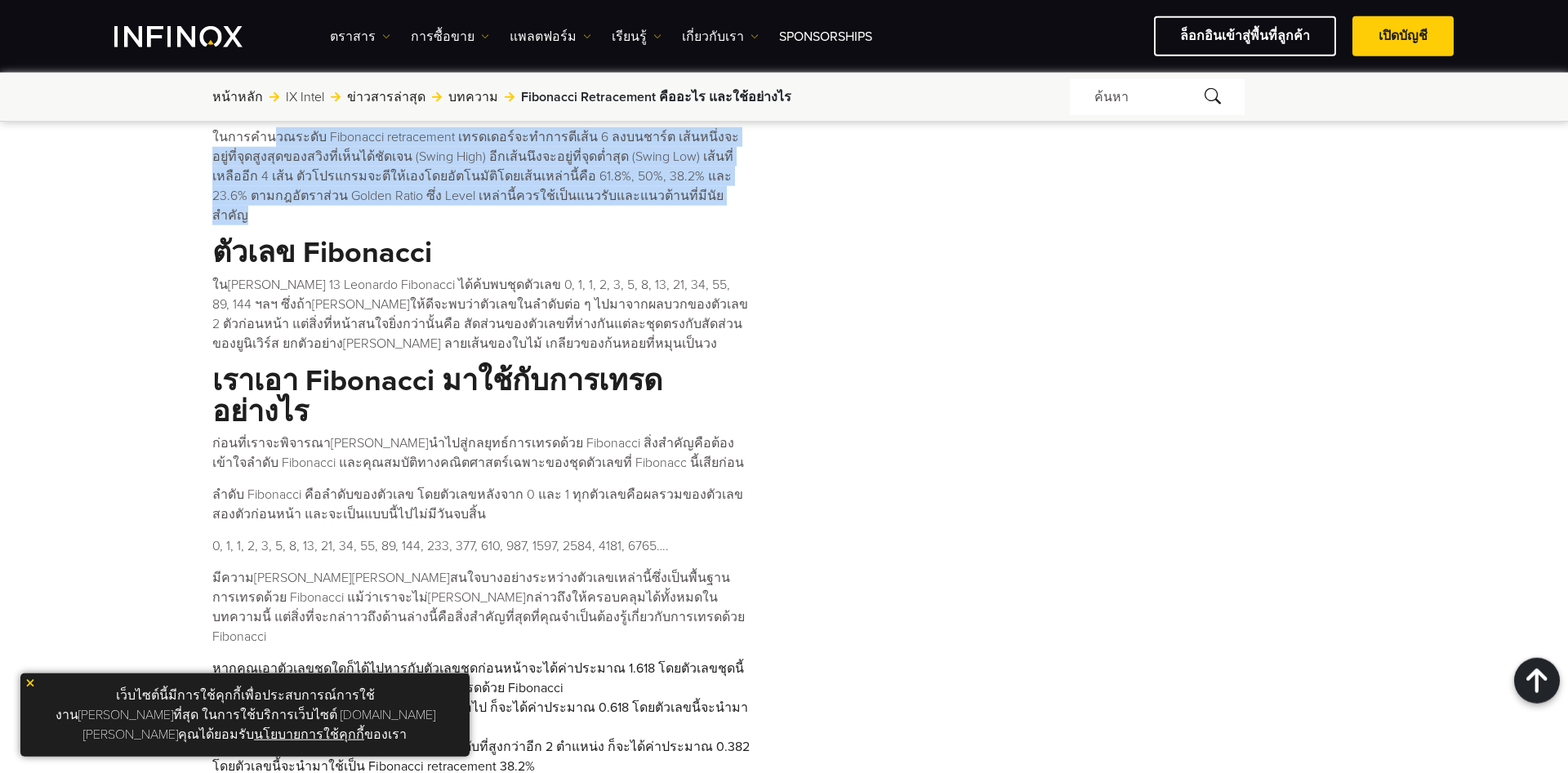
scroll to position [1117, 0]
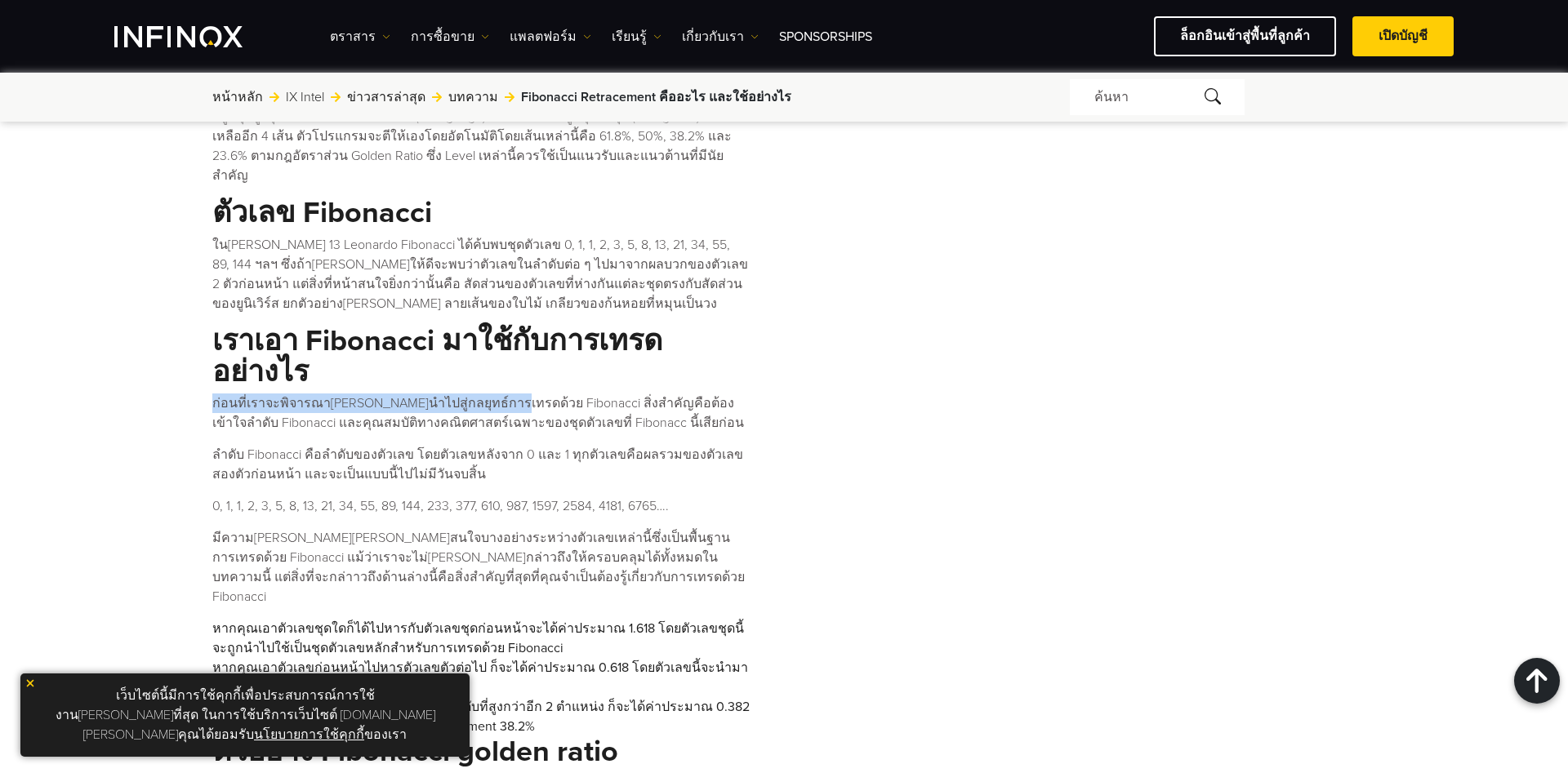
drag, startPoint x: 213, startPoint y: 363, endPoint x: 490, endPoint y: 362, distance: 277.0
click at [490, 394] on p "ก่อนที่เราจะพิจารณา[PERSON_NAME]นำไปสู่กลยุทธ์การเทรดด้วย Fibonacci สิ่งสำคัญคื…" at bounding box center [481, 413] width 537 height 39
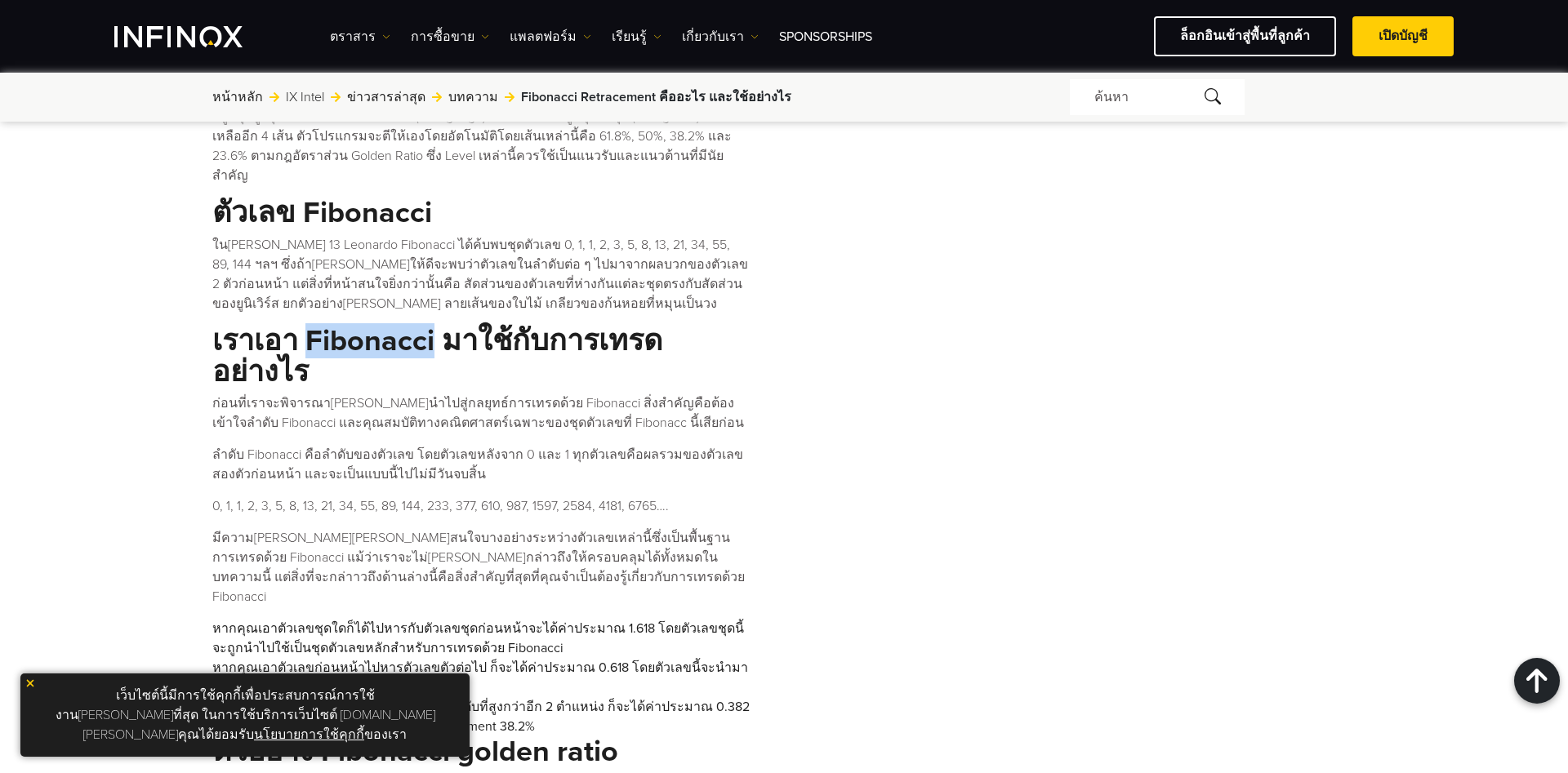
drag, startPoint x: 305, startPoint y: 297, endPoint x: 430, endPoint y: 293, distance: 125.1
click at [430, 326] on มาใช้กับการเทรดอย่างไร "เราเอา Fibonacci มาใช้กับการเทรดอย่างไร" at bounding box center [481, 356] width 537 height 62
copy มาใช้กับการเทรดอย่างไร "Fibonacci"
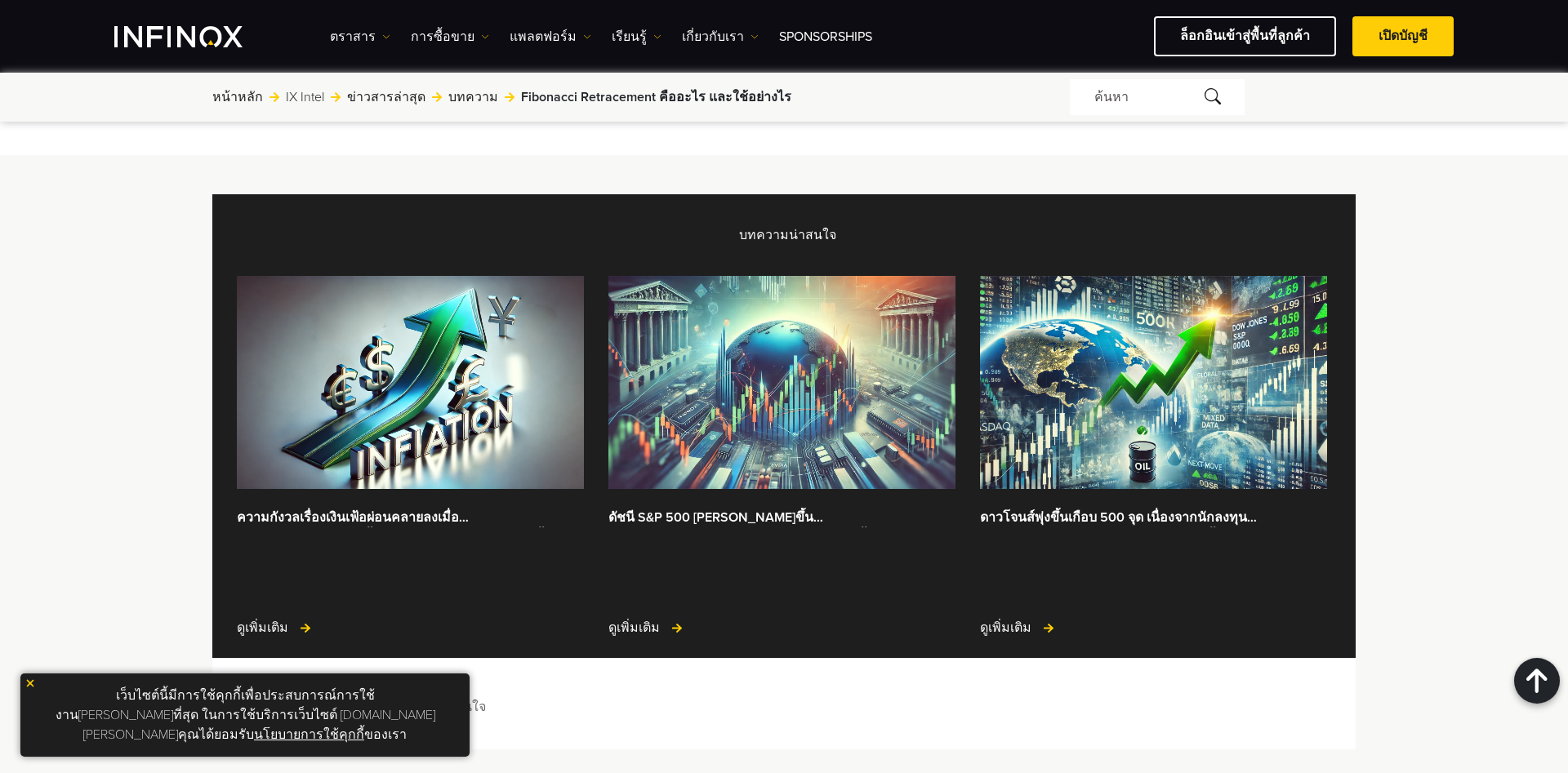
scroll to position [3911, 0]
